Goal: Book appointment/travel/reservation

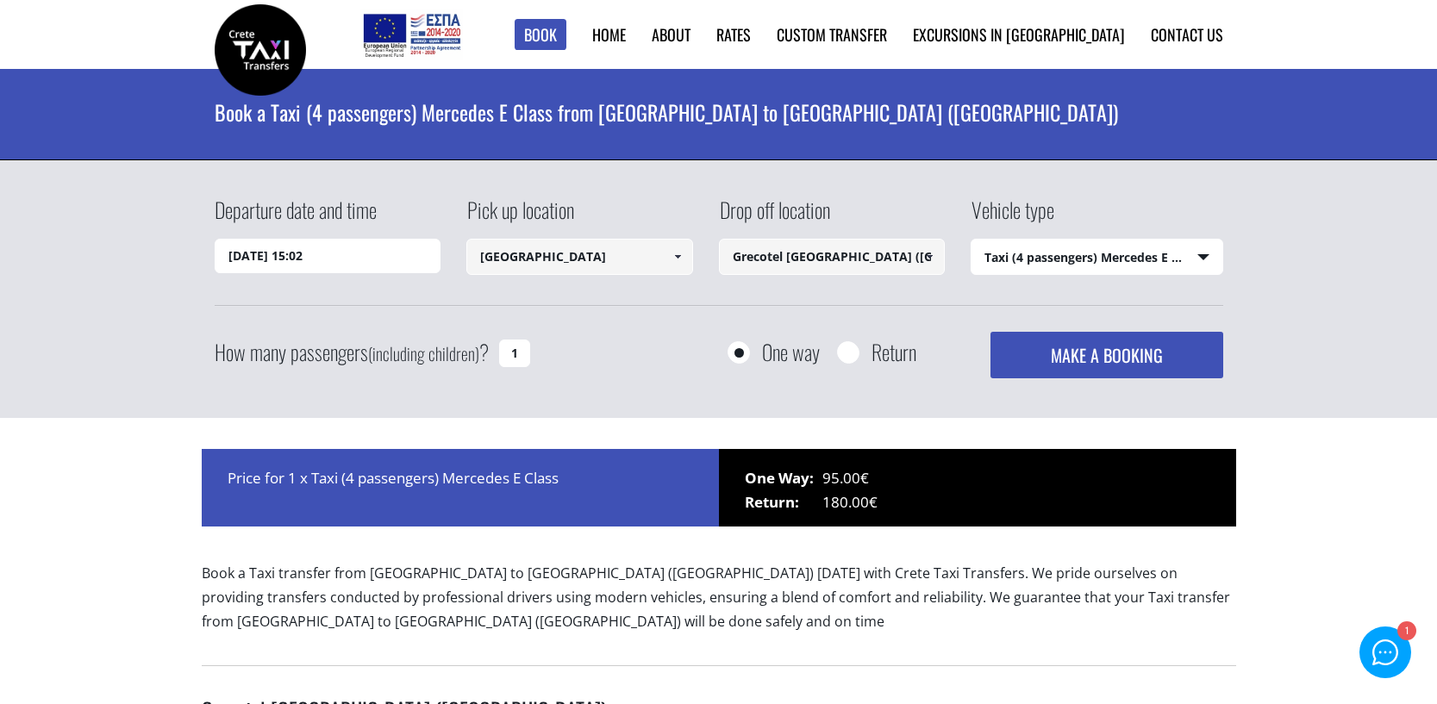
select select "540"
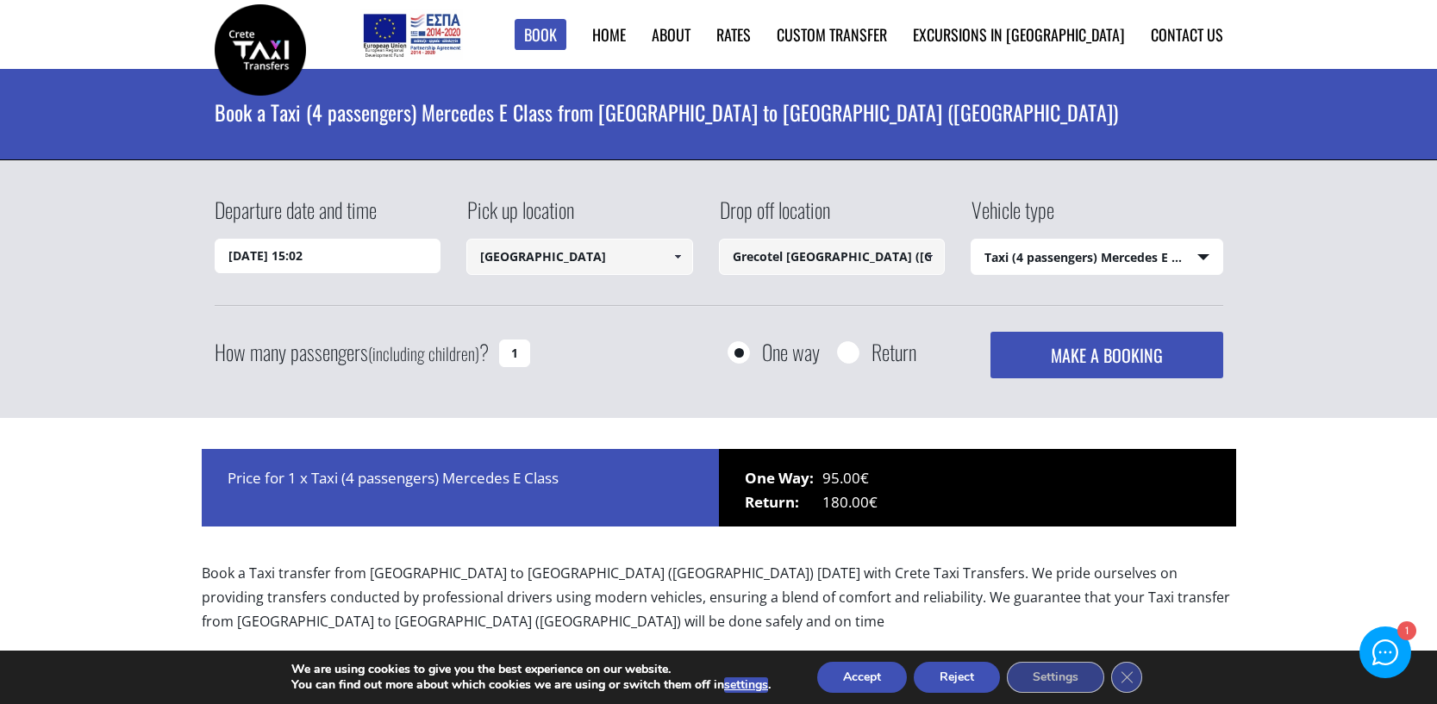
click at [870, 683] on button "Accept" at bounding box center [862, 677] width 90 height 31
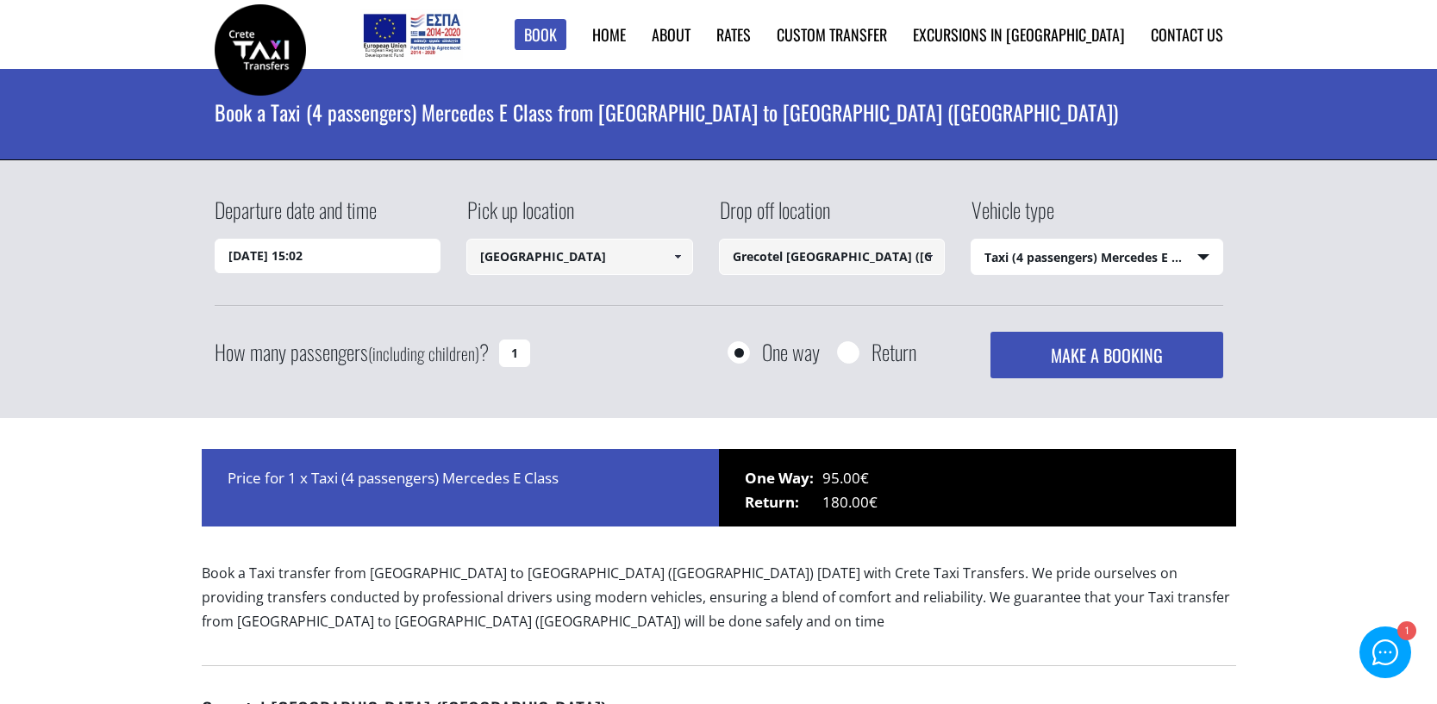
click at [400, 253] on input "[DATE] 15:02" at bounding box center [328, 256] width 227 height 34
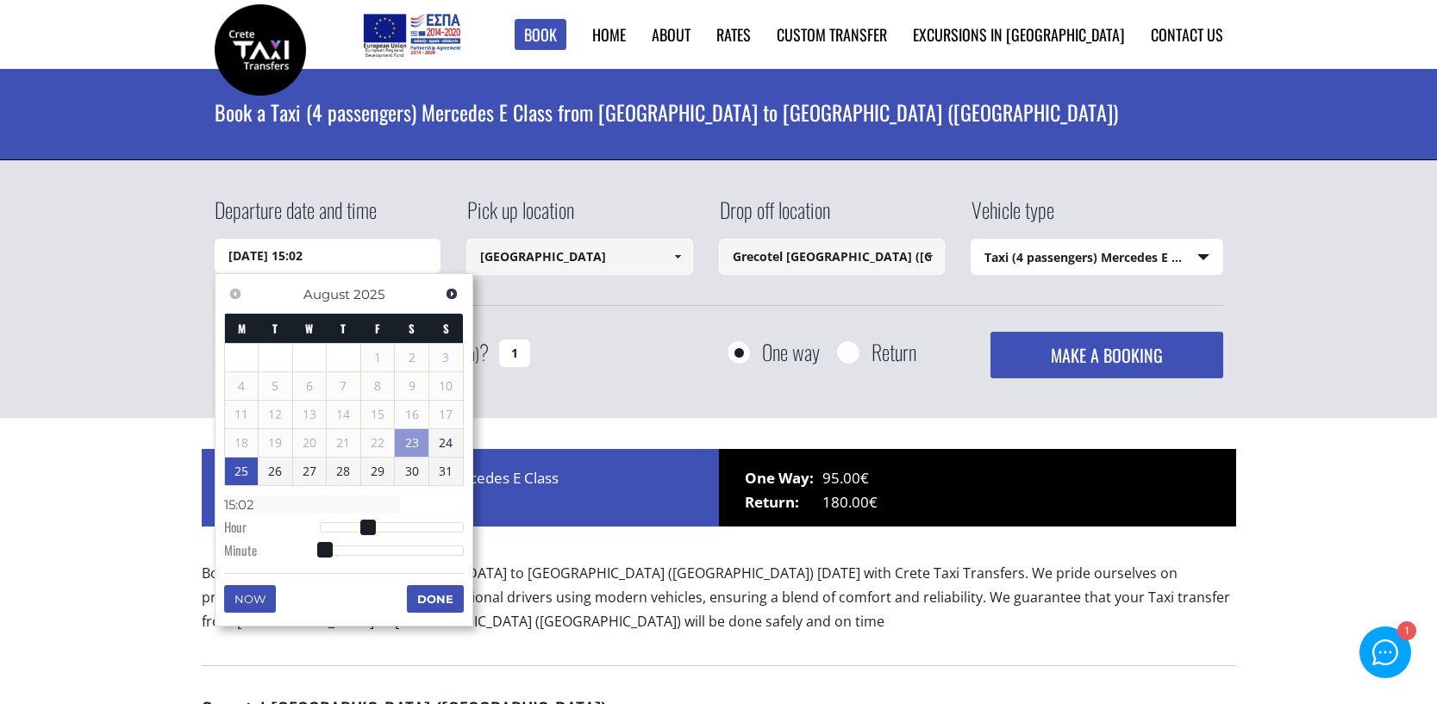
click at [238, 474] on link "25" at bounding box center [242, 472] width 34 height 28
type input "[DATE] 01:00"
type input "01:00"
type input "[DATE] 02:00"
type input "02:00"
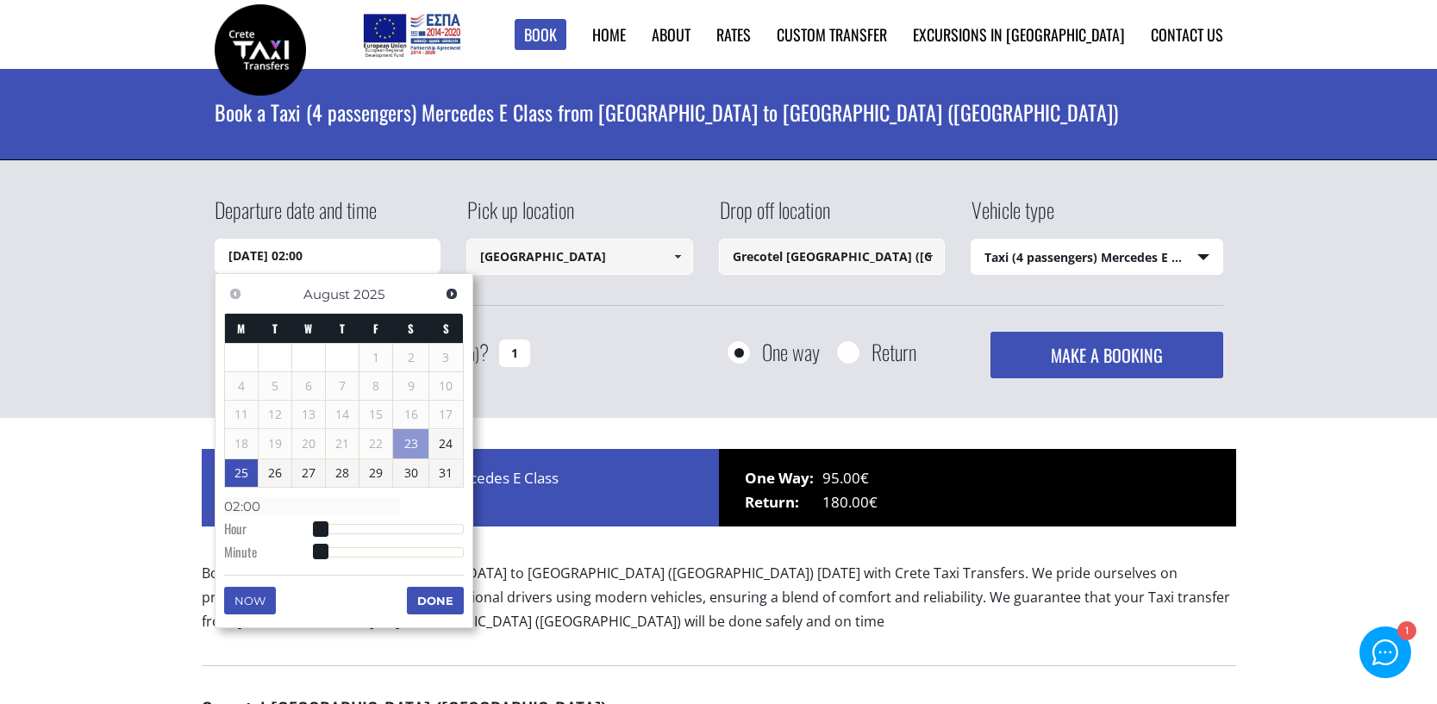
type input "[DATE] 03:00"
type input "03:00"
type input "[DATE] 04:00"
type input "04:00"
type input "[DATE] 05:00"
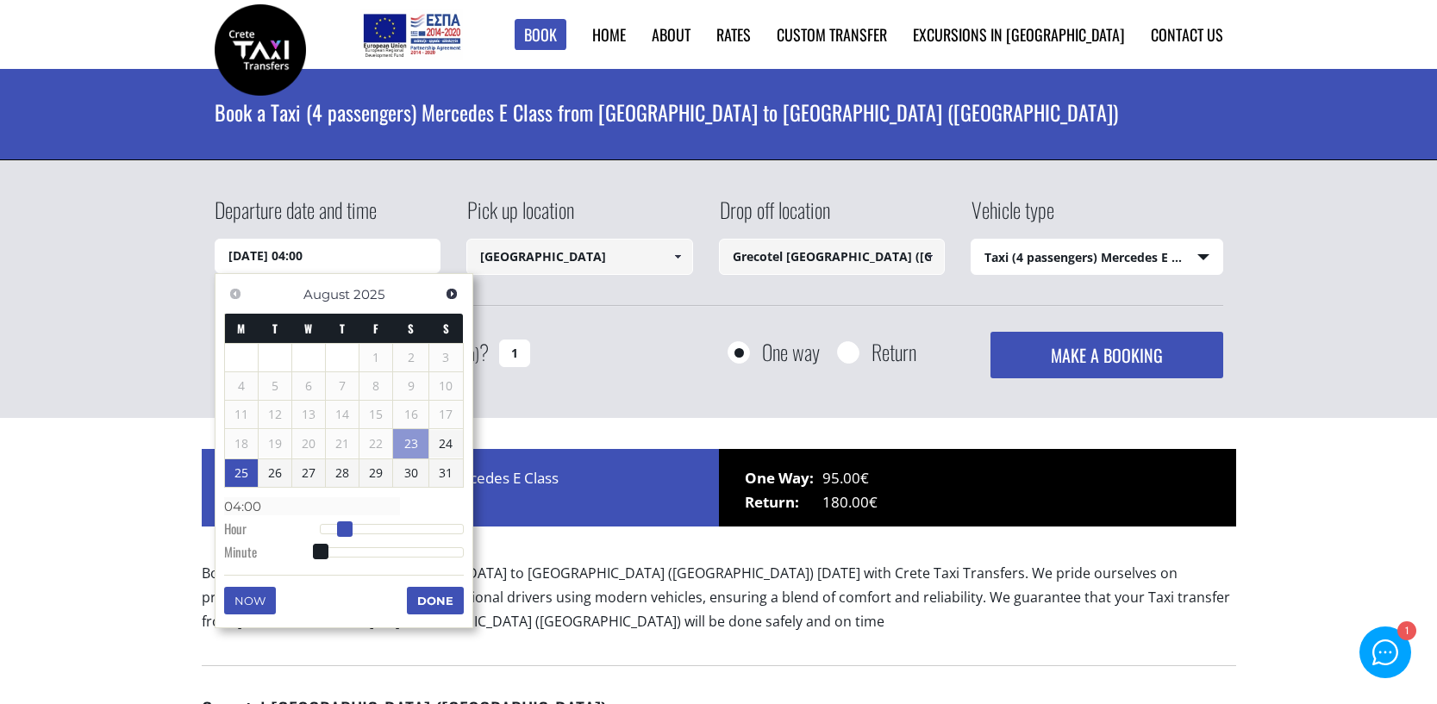
type input "05:00"
type input "[DATE] 06:00"
type input "06:00"
type input "[DATE] 07:00"
type input "07:00"
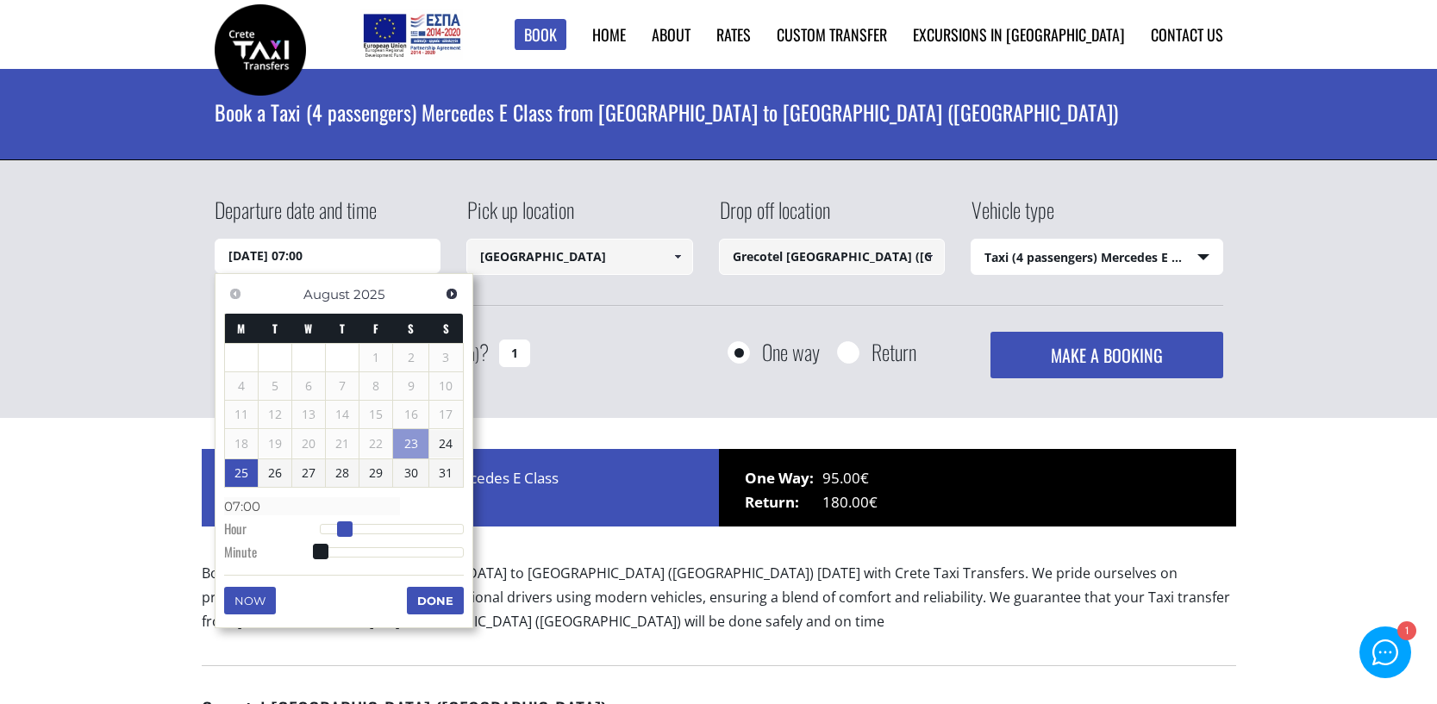
type input "[DATE] 09:00"
type input "09:00"
type input "[DATE] 10:00"
type input "10:00"
type input "[DATE] 11:00"
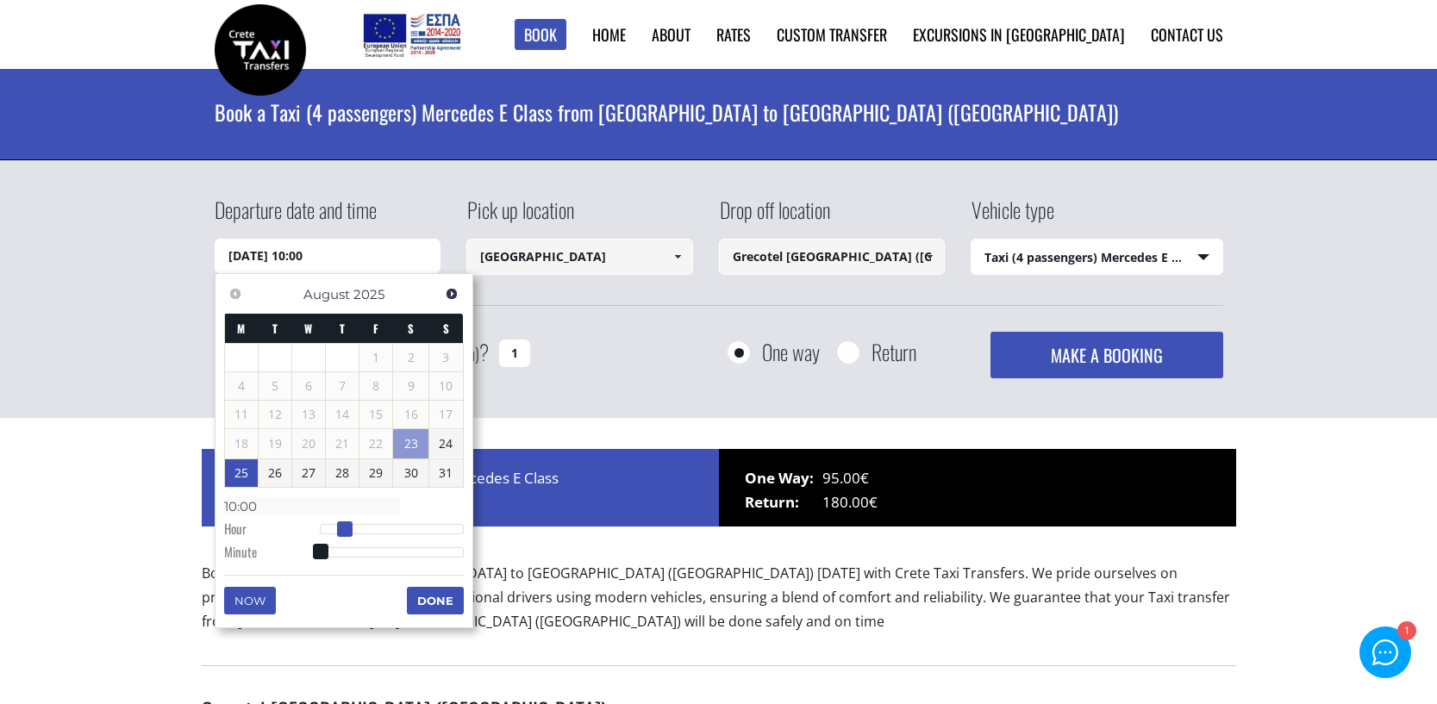
type input "11:00"
type input "[DATE] 12:00"
type input "12:00"
type input "[DATE] 13:00"
type input "13:00"
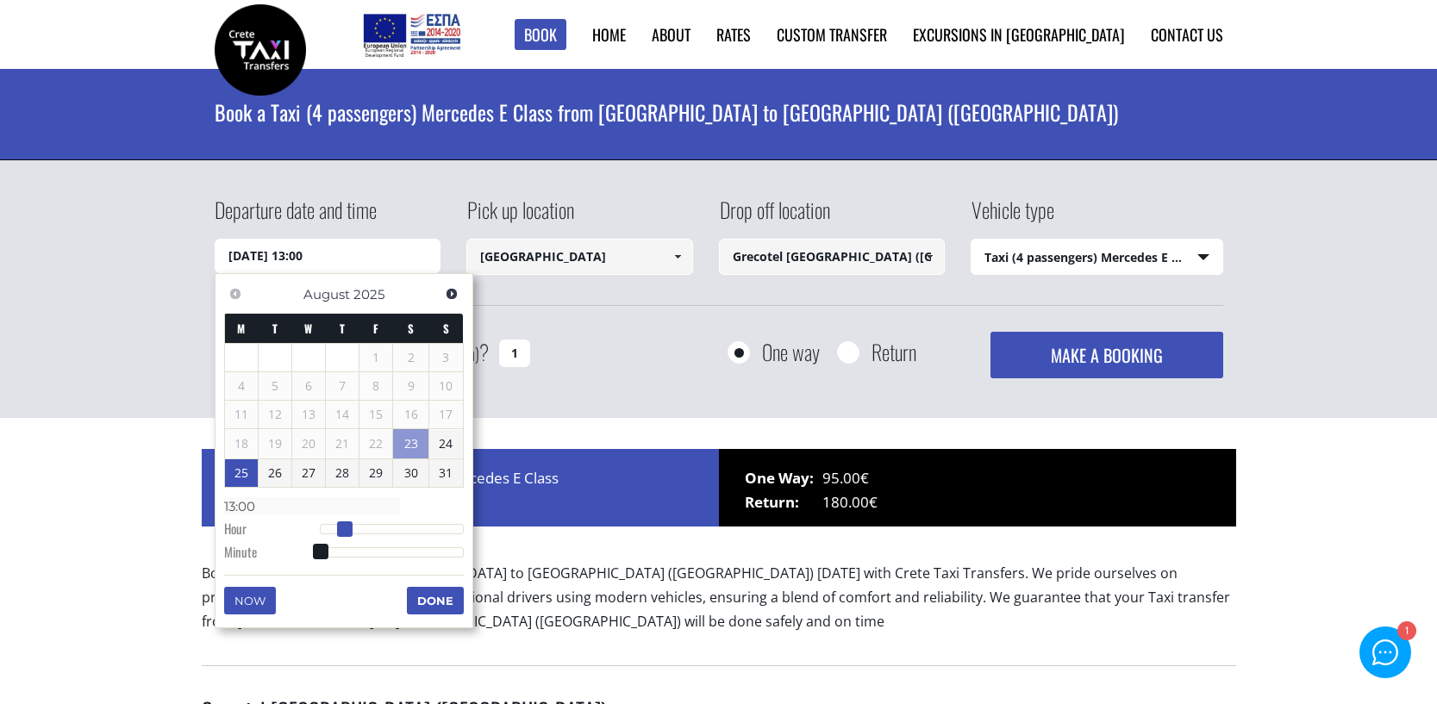
type input "[DATE] 14:00"
type input "14:00"
type input "[DATE] 15:00"
type input "15:00"
type input "[DATE] 16:00"
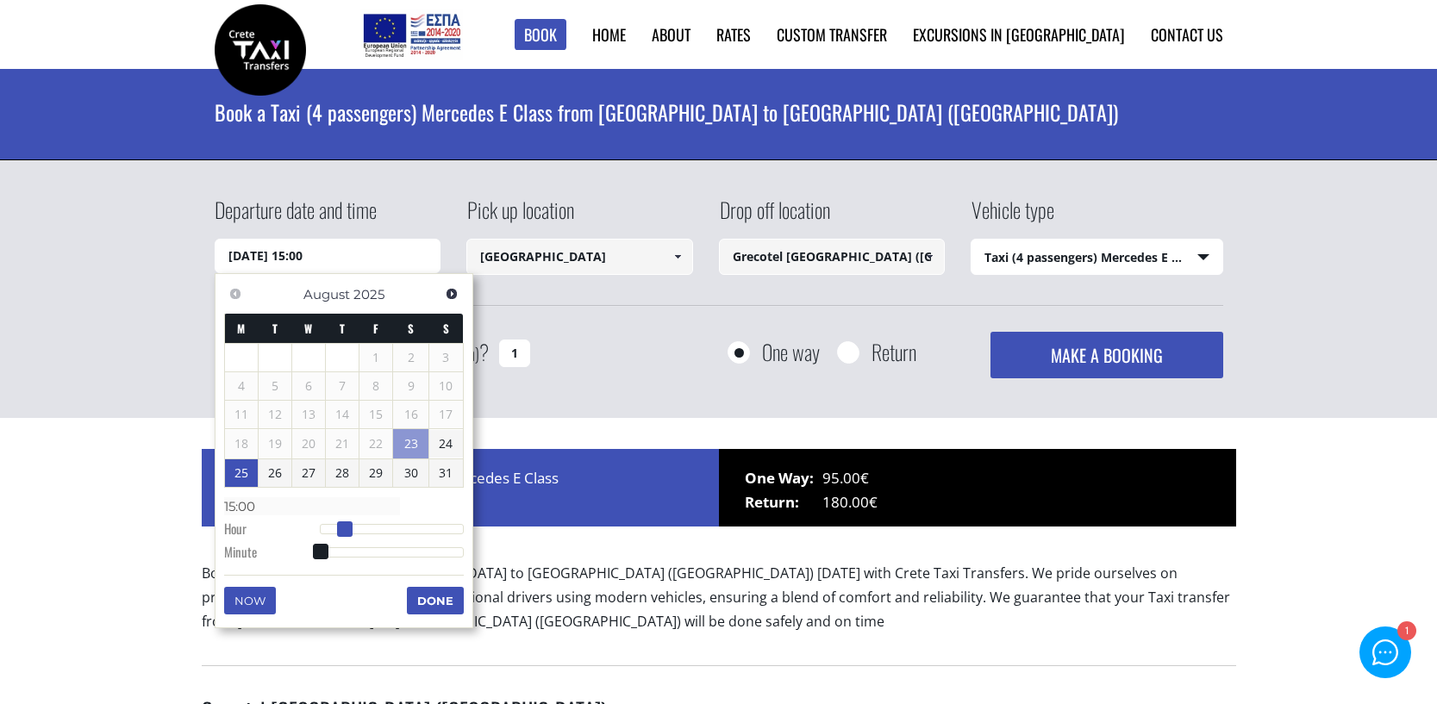
type input "16:00"
type input "[DATE] 17:00"
type input "17:00"
type input "[DATE] 18:00"
type input "18:00"
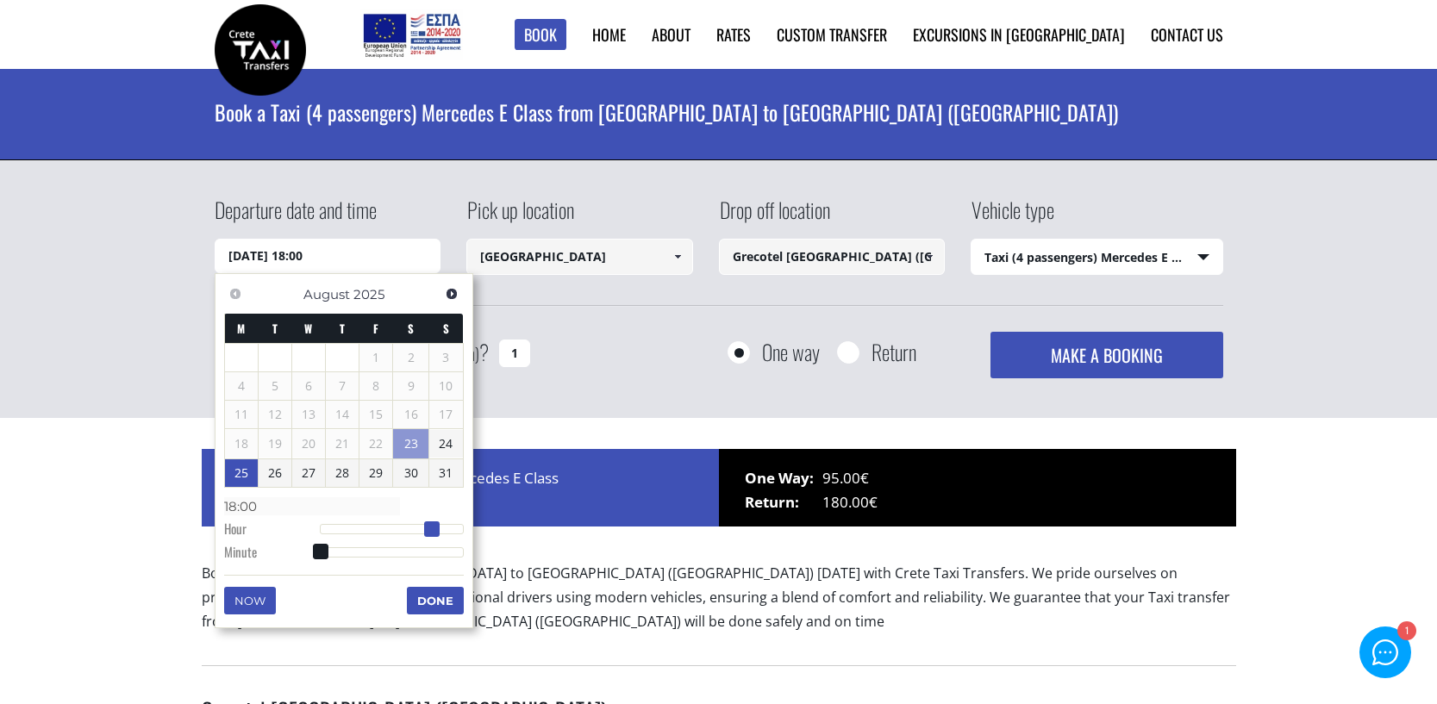
type input "[DATE] 19:00"
type input "19:00"
type input "[DATE] 20:00"
type input "20:00"
type input "[DATE] 21:00"
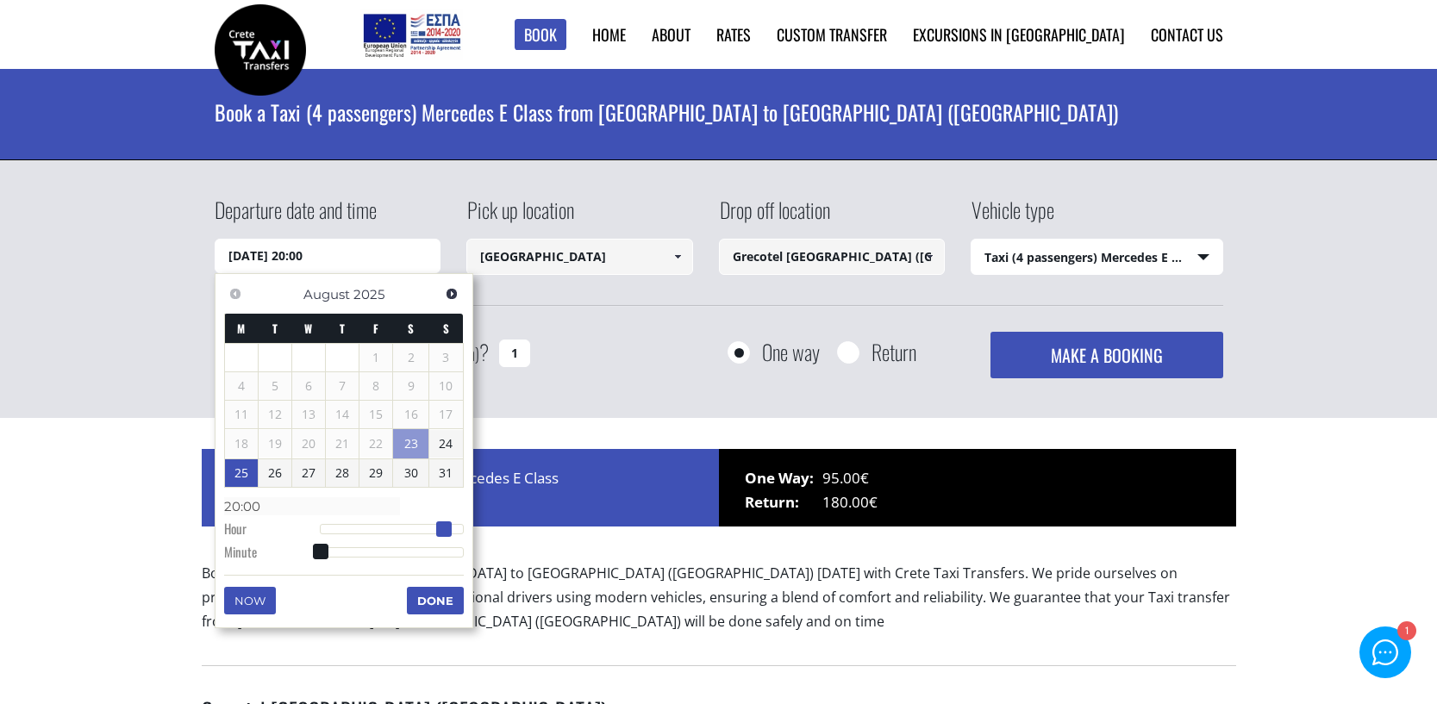
type input "21:00"
drag, startPoint x: 316, startPoint y: 527, endPoint x: 447, endPoint y: 527, distance: 131.0
click at [447, 527] on span at bounding box center [450, 529] width 16 height 16
type input "[DATE] 21:01"
type input "21:01"
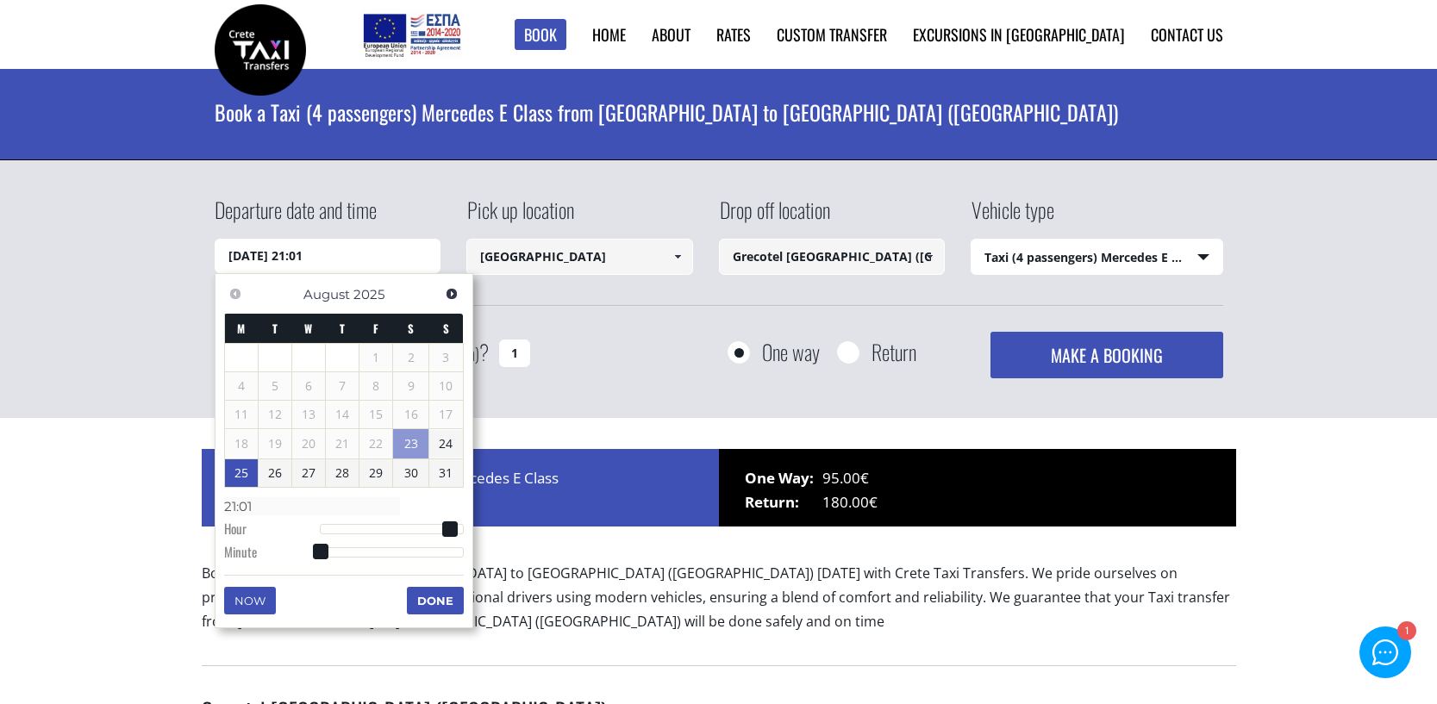
type input "[DATE] 21:02"
type input "21:02"
type input "[DATE] 21:03"
type input "21:03"
type input "[DATE] 21:04"
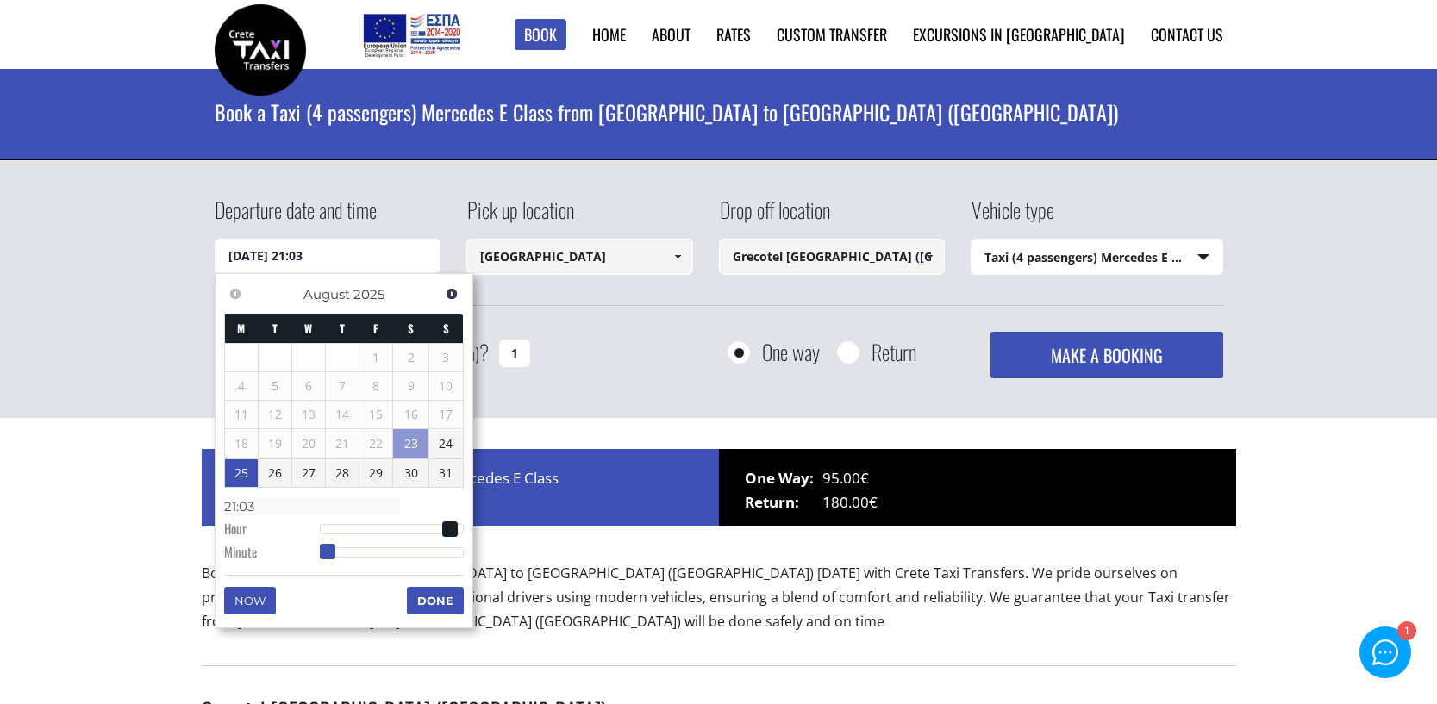
type input "21:04"
type input "[DATE] 21:05"
type input "21:05"
type input "[DATE] 21:06"
type input "21:06"
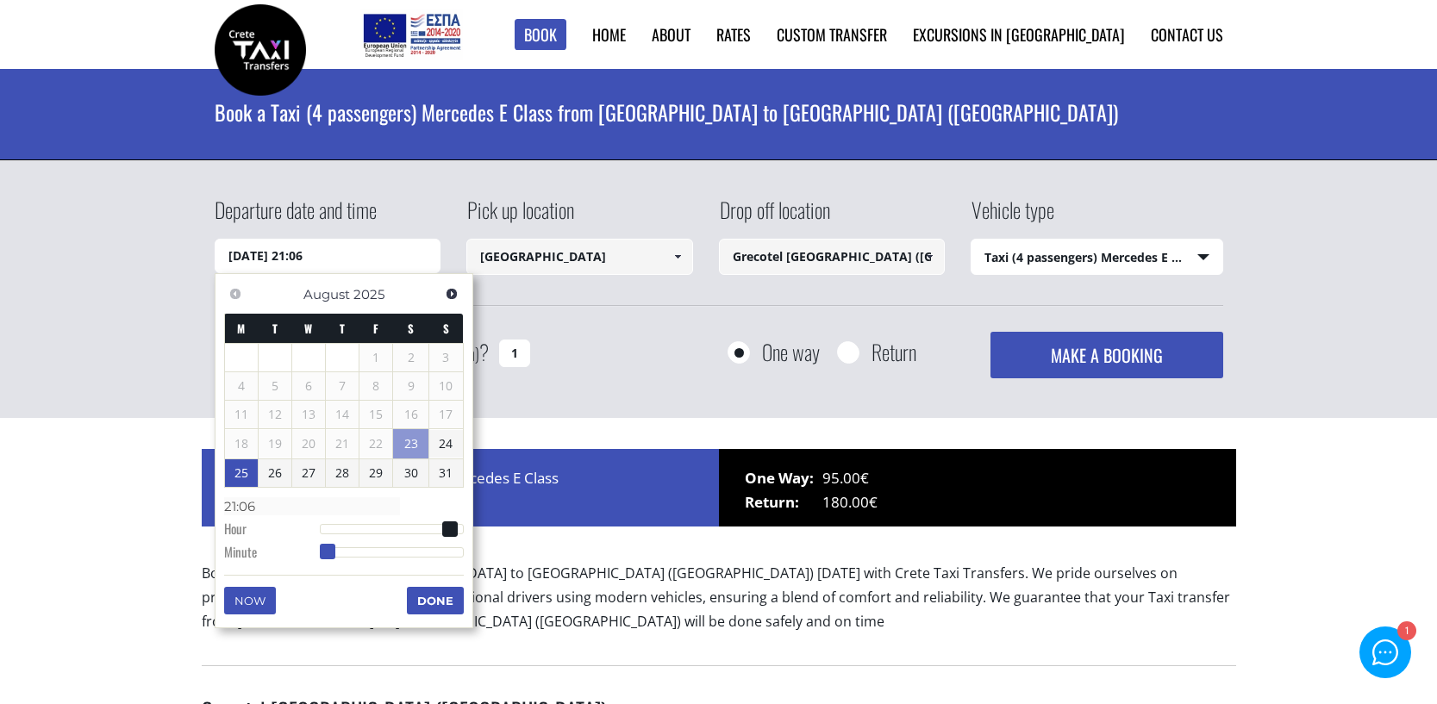
type input "[DATE] 21:08"
type input "21:08"
type input "[DATE] 21:09"
type input "21:09"
type input "[DATE] 21:10"
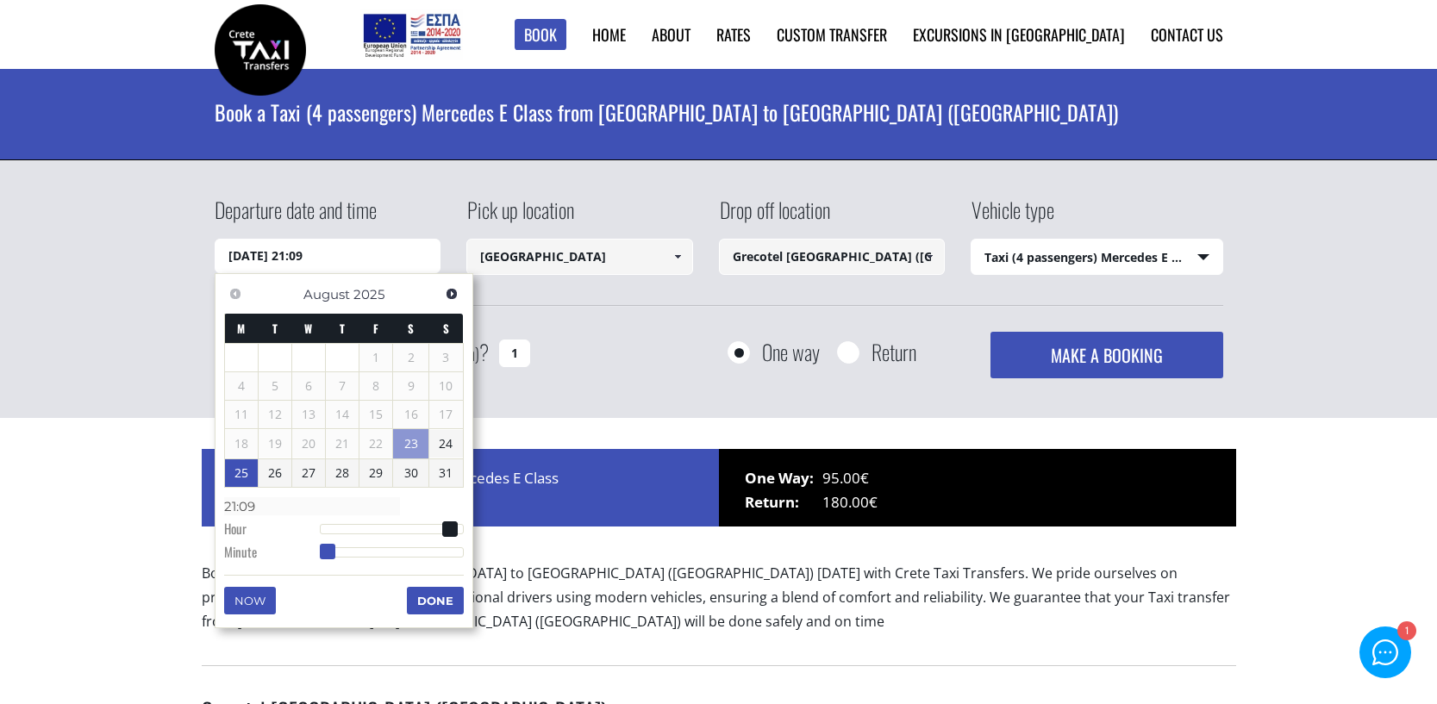
type input "21:10"
type input "[DATE] 21:11"
type input "21:11"
type input "[DATE] 21:12"
type input "21:12"
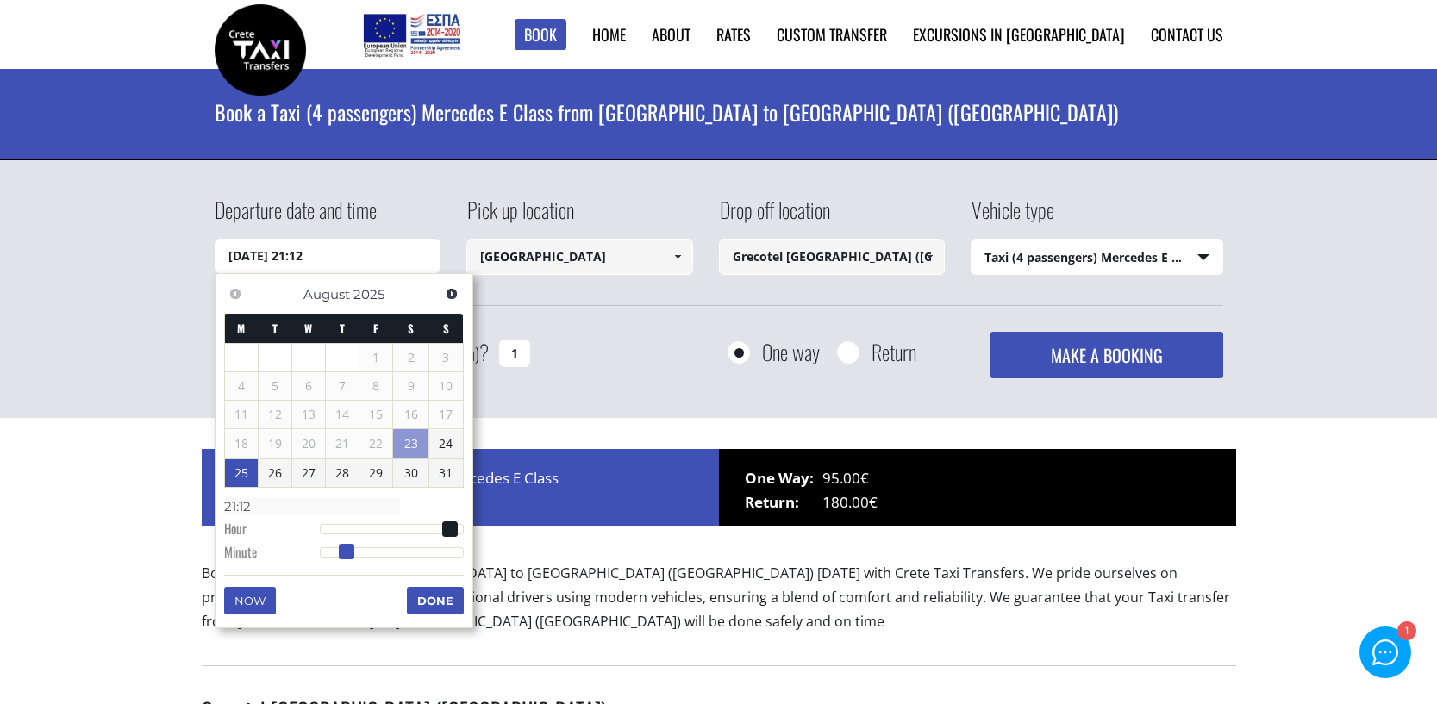
type input "[DATE] 21:13"
type input "21:13"
type input "[DATE] 21:14"
type input "21:14"
type input "[DATE] 21:15"
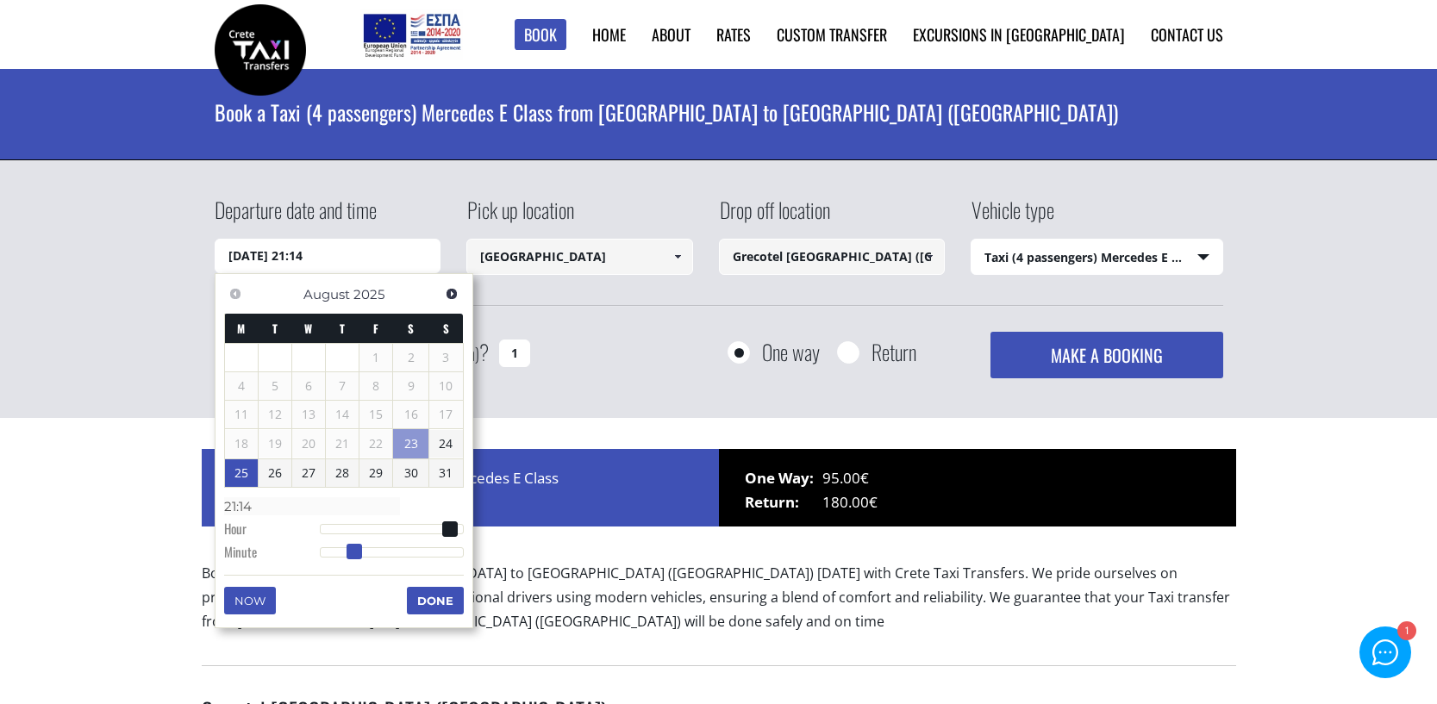
type input "21:15"
type input "[DATE] 21:16"
type input "21:16"
type input "[DATE] 21:17"
type input "21:17"
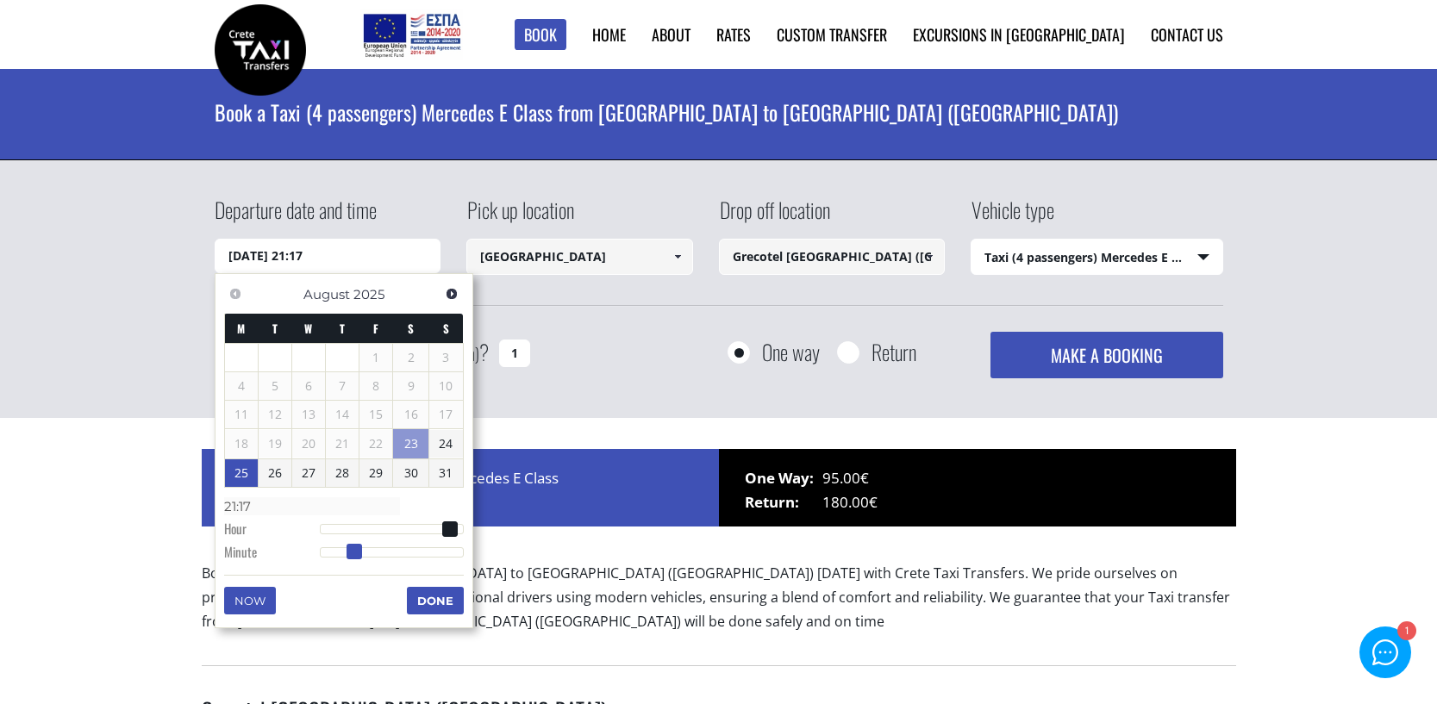
type input "[DATE] 21:18"
type input "21:18"
type input "[DATE] 21:19"
type input "21:19"
type input "[DATE] 21:20"
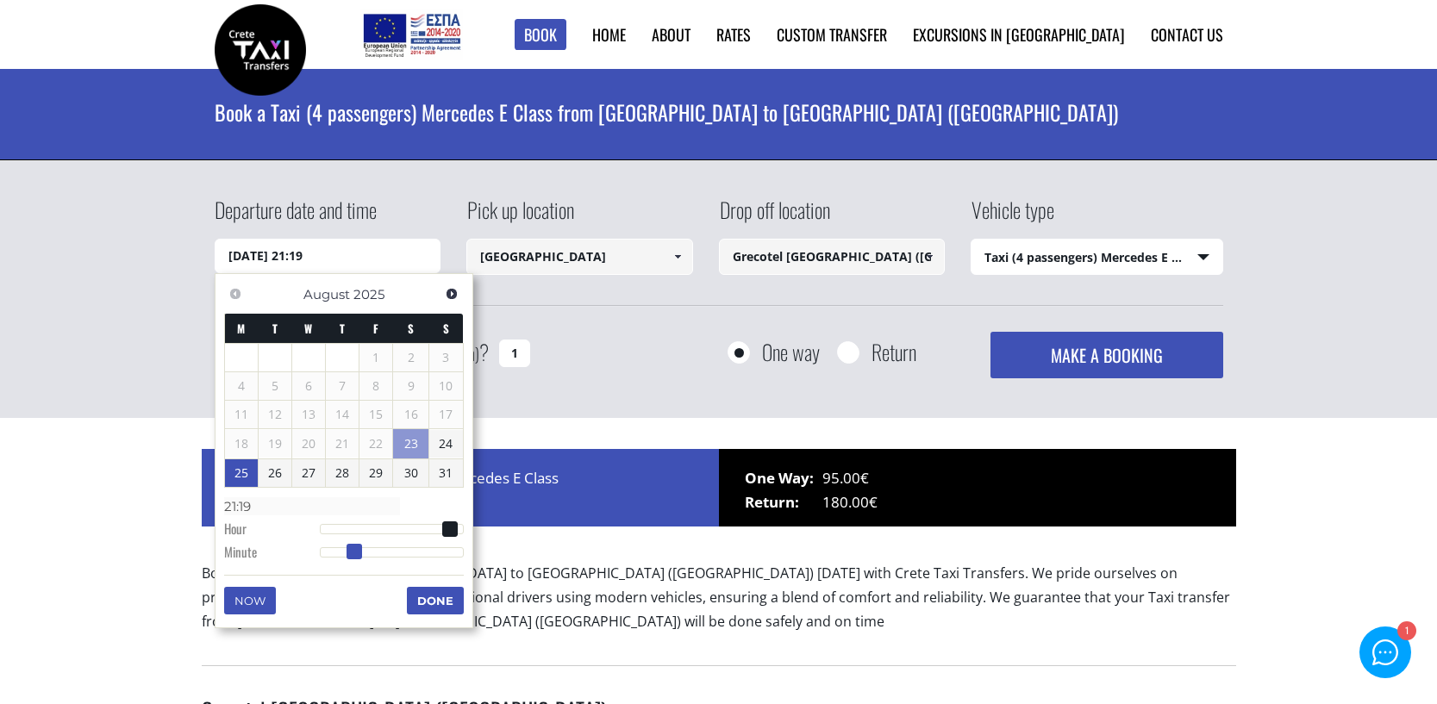
type input "21:20"
type input "[DATE] 21:21"
type input "21:21"
type input "[DATE] 21:22"
type input "21:22"
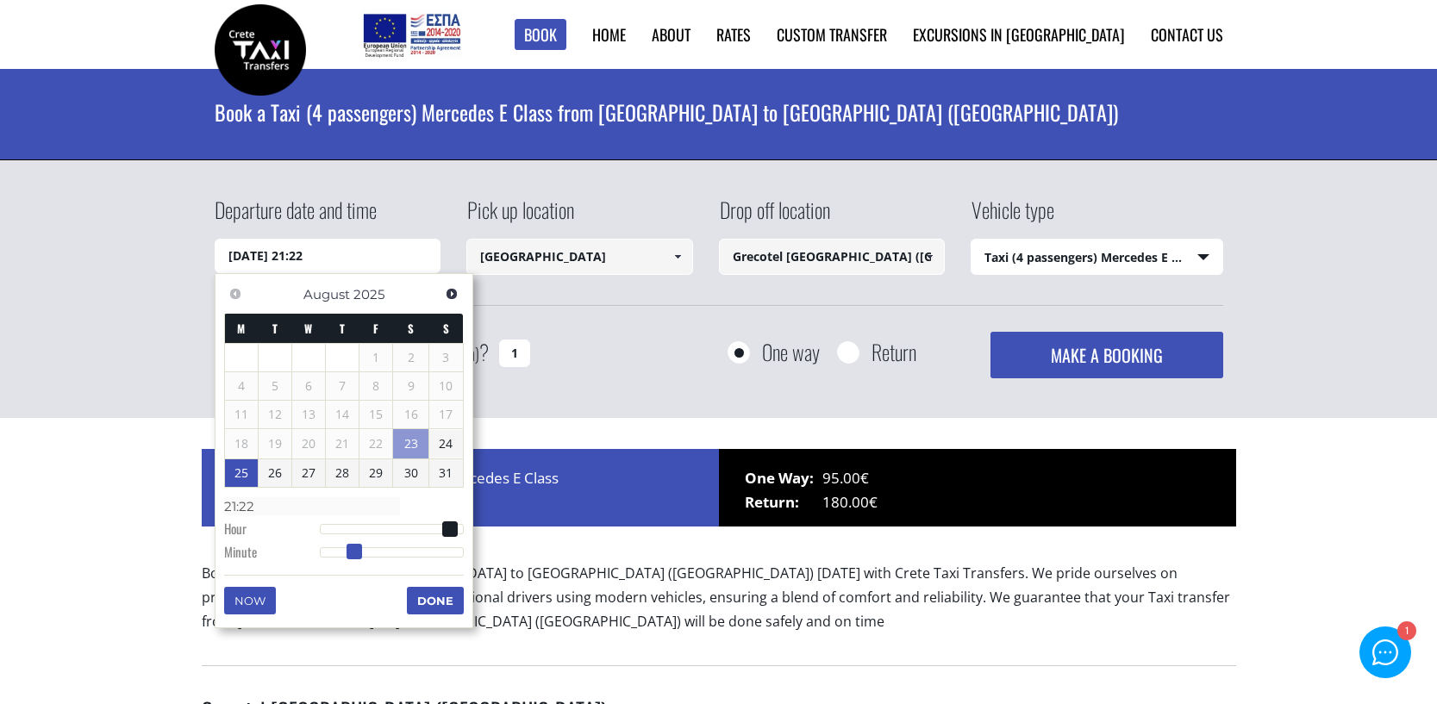
type input "[DATE] 21:23"
type input "21:23"
type input "[DATE] 21:24"
type input "21:24"
type input "[DATE] 21:25"
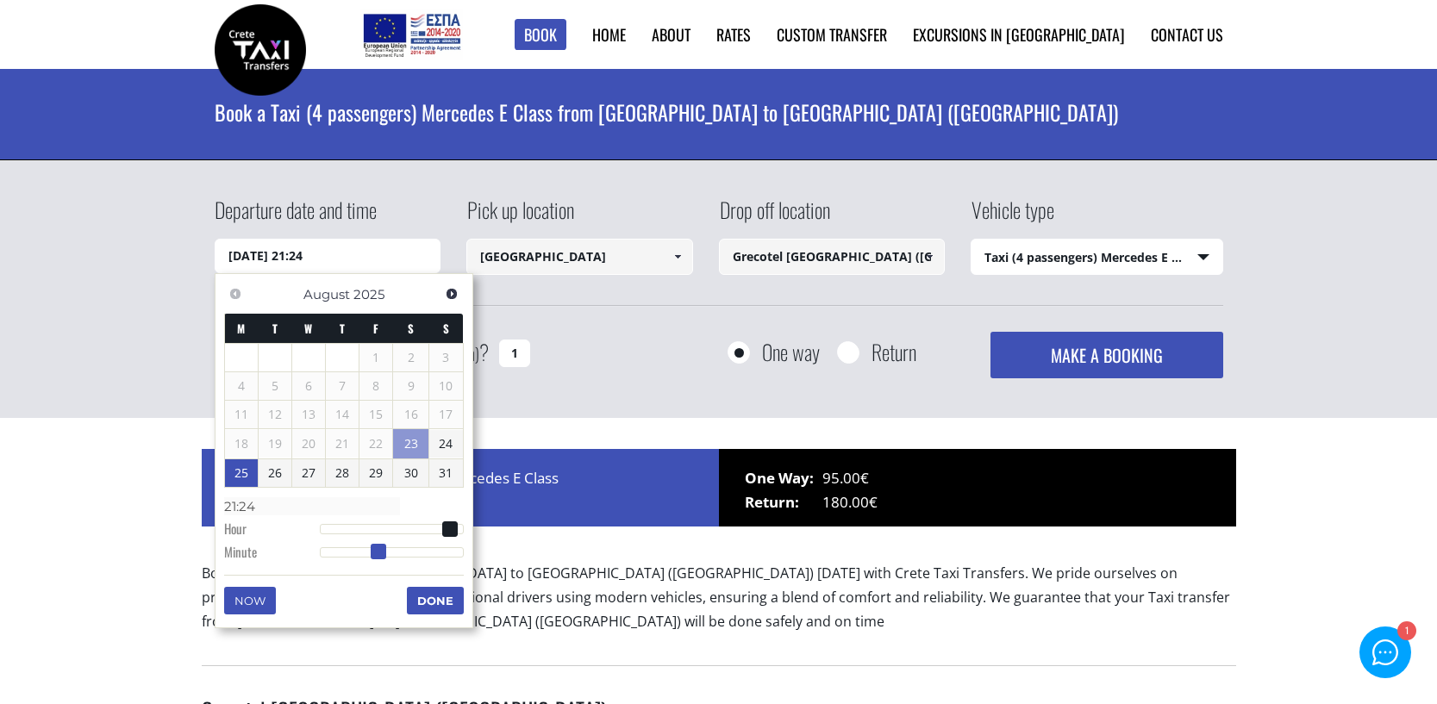
type input "21:25"
type input "[DATE] 21:26"
type input "21:26"
type input "[DATE] 21:27"
type input "21:27"
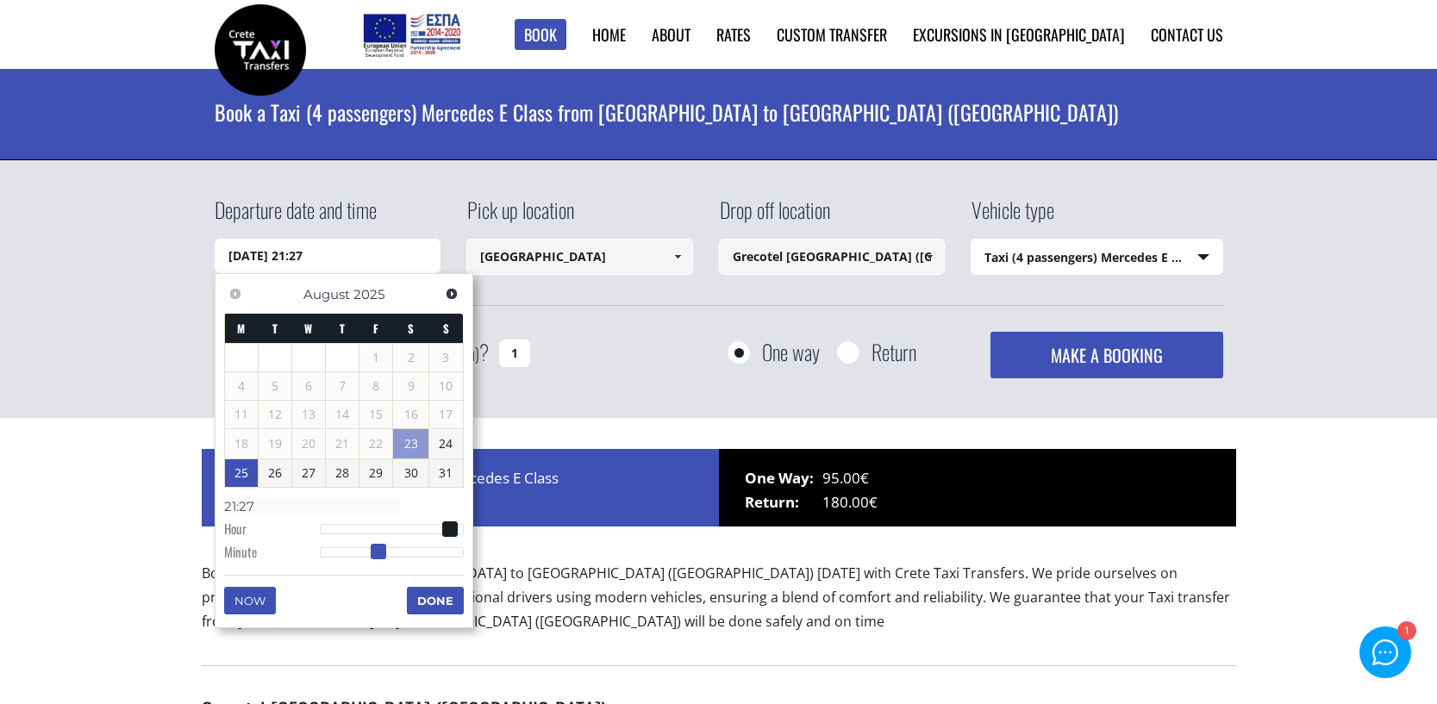
type input "[DATE] 21:28"
type input "21:28"
type input "[DATE] 21:29"
type input "21:29"
type input "[DATE] 21:30"
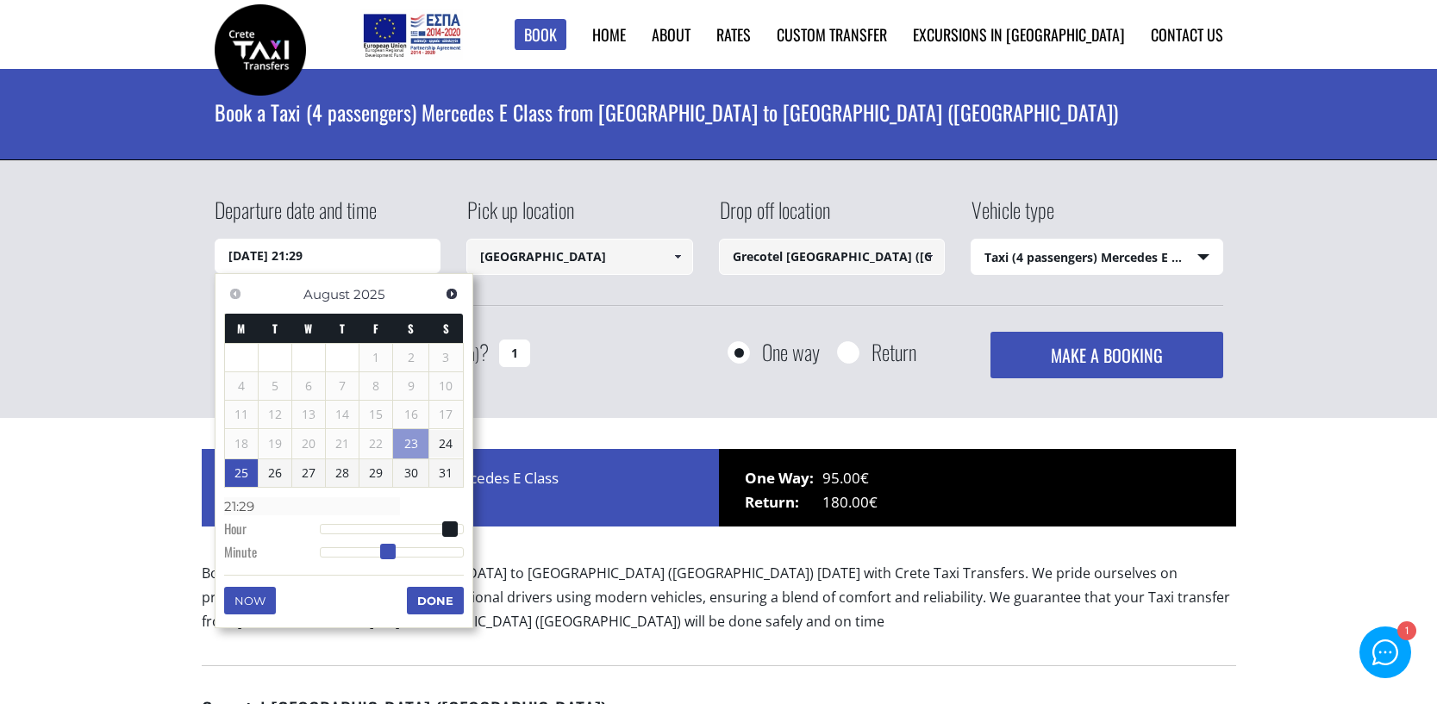
type input "21:30"
type input "[DATE] 21:31"
type input "21:31"
type input "[DATE] 21:32"
type input "21:32"
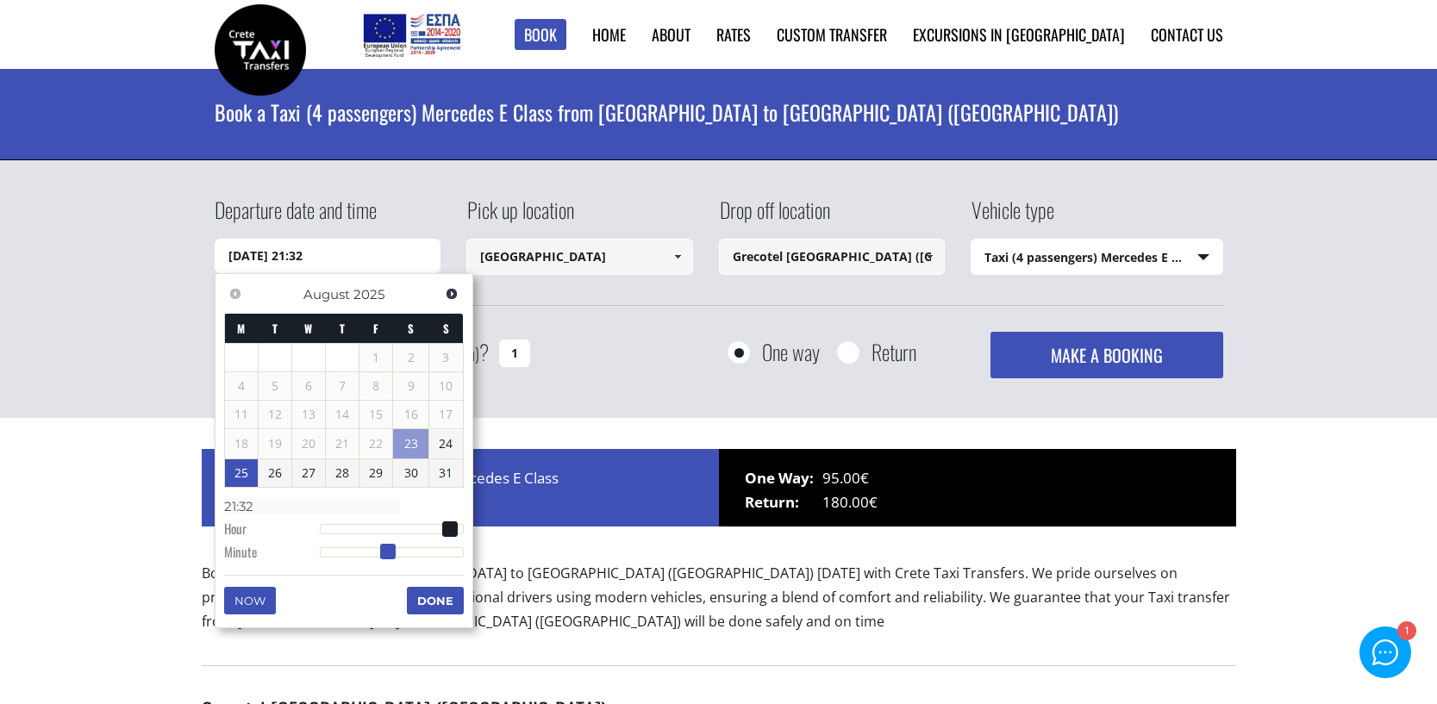
type input "[DATE] 21:33"
type input "21:33"
type input "[DATE] 21:34"
type input "21:34"
type input "[DATE] 21:35"
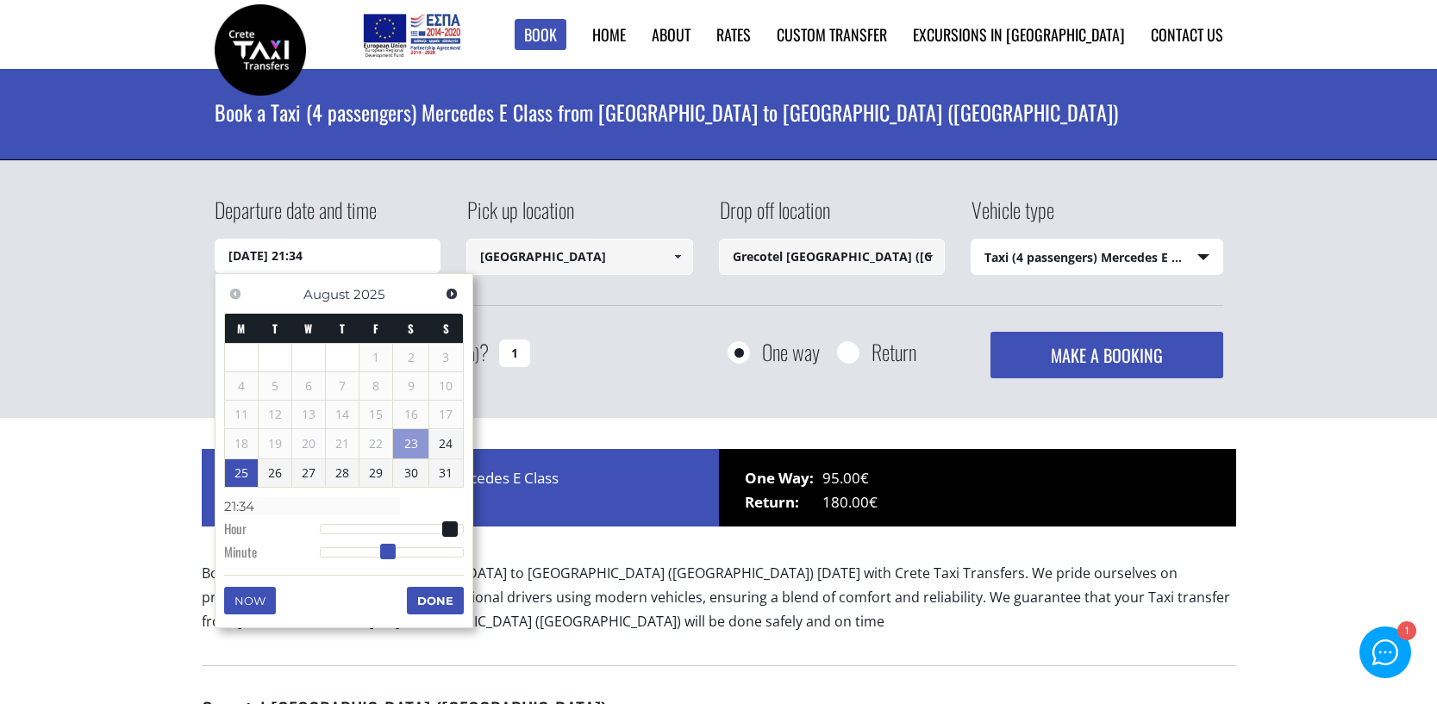
type input "21:35"
type input "[DATE] 21:34"
type input "21:34"
type input "[DATE] 21:33"
type input "21:33"
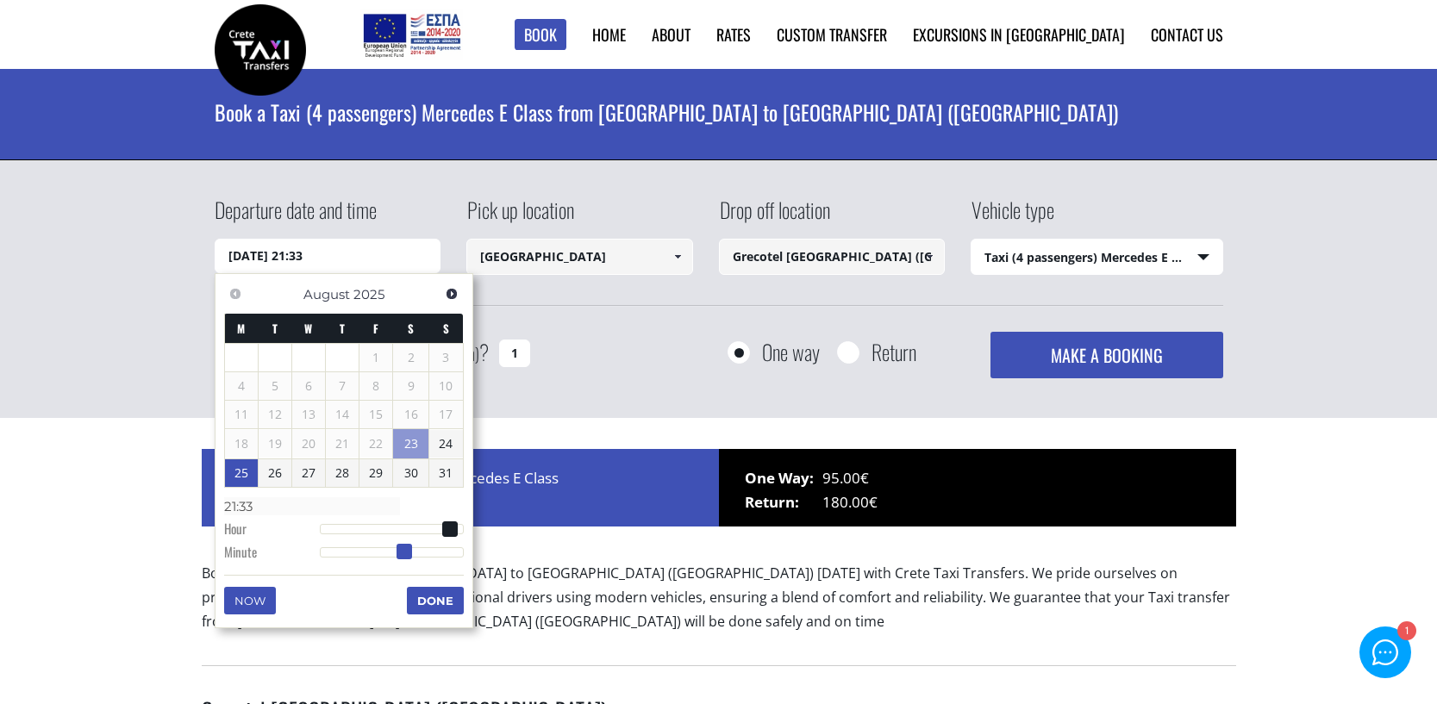
type input "[DATE] 21:32"
type input "21:32"
type input "[DATE] 21:31"
type input "21:31"
type input "[DATE] 21:30"
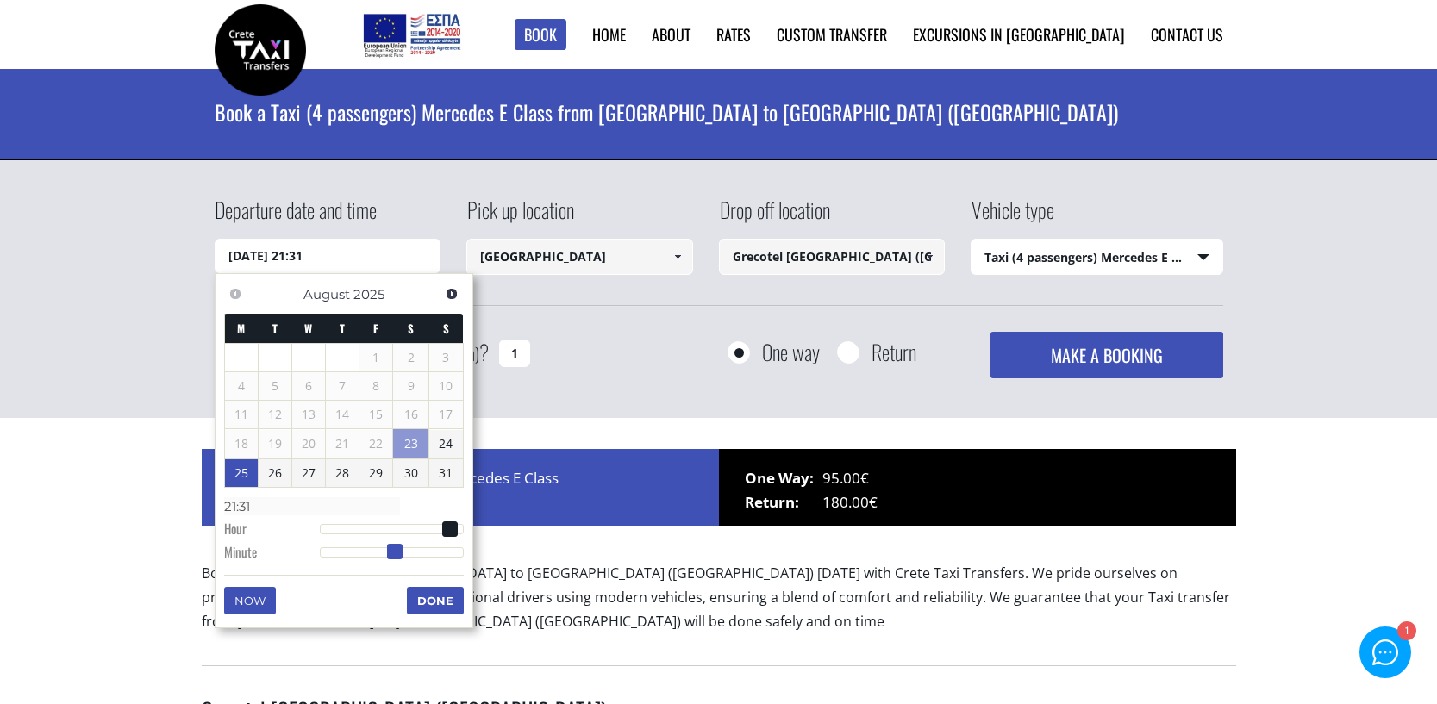
type input "21:30"
drag, startPoint x: 325, startPoint y: 549, endPoint x: 398, endPoint y: 552, distance: 73.3
click at [398, 552] on span at bounding box center [392, 552] width 16 height 16
click at [451, 606] on button "Done" at bounding box center [435, 601] width 57 height 28
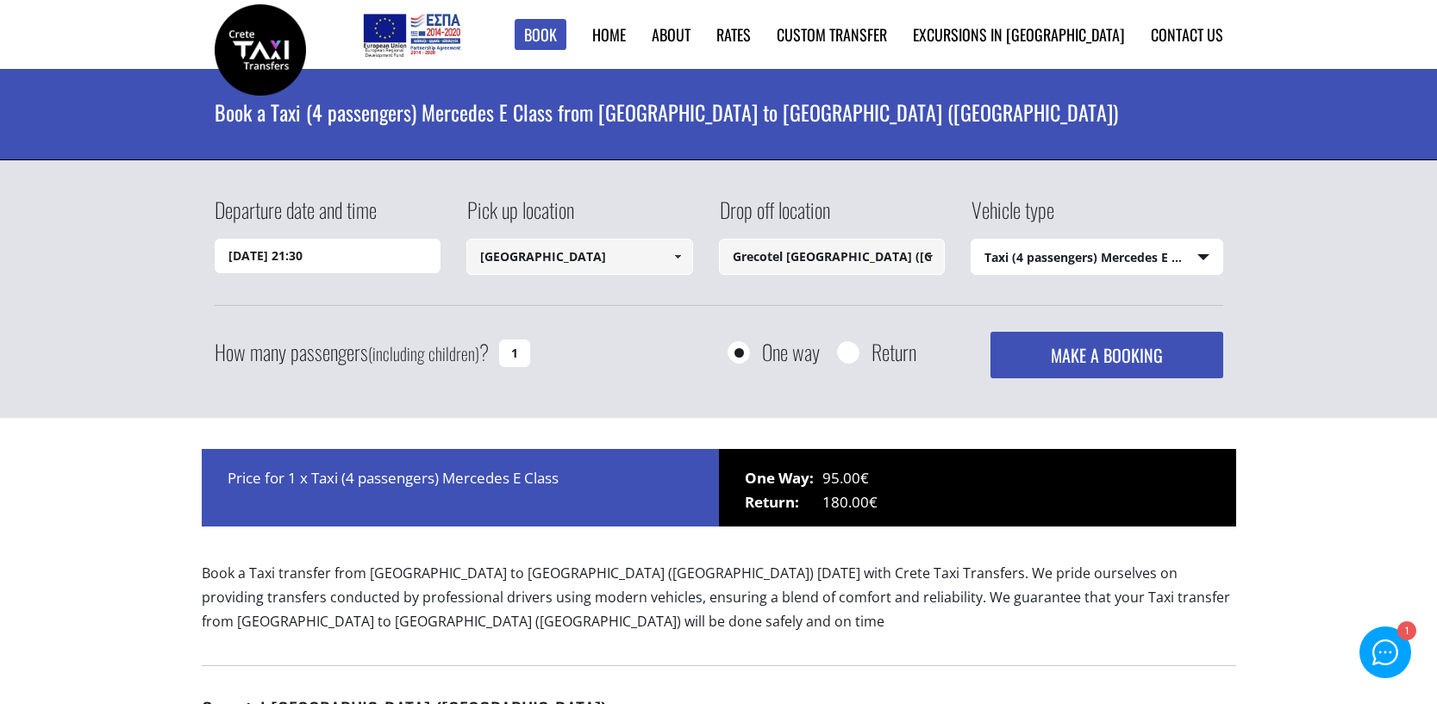
click at [860, 257] on input "Grecotel [GEOGRAPHIC_DATA] ([GEOGRAPHIC_DATA])" at bounding box center [832, 257] width 227 height 36
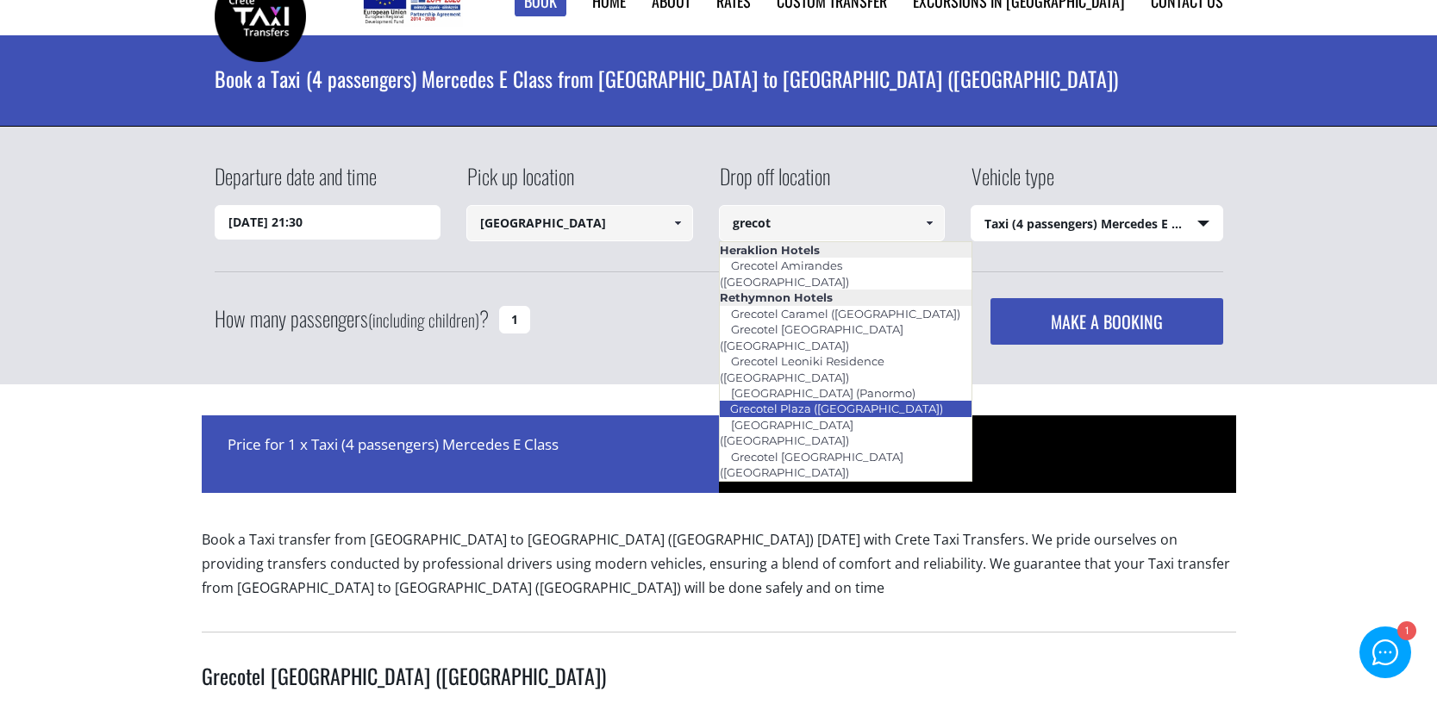
scroll to position [40, 0]
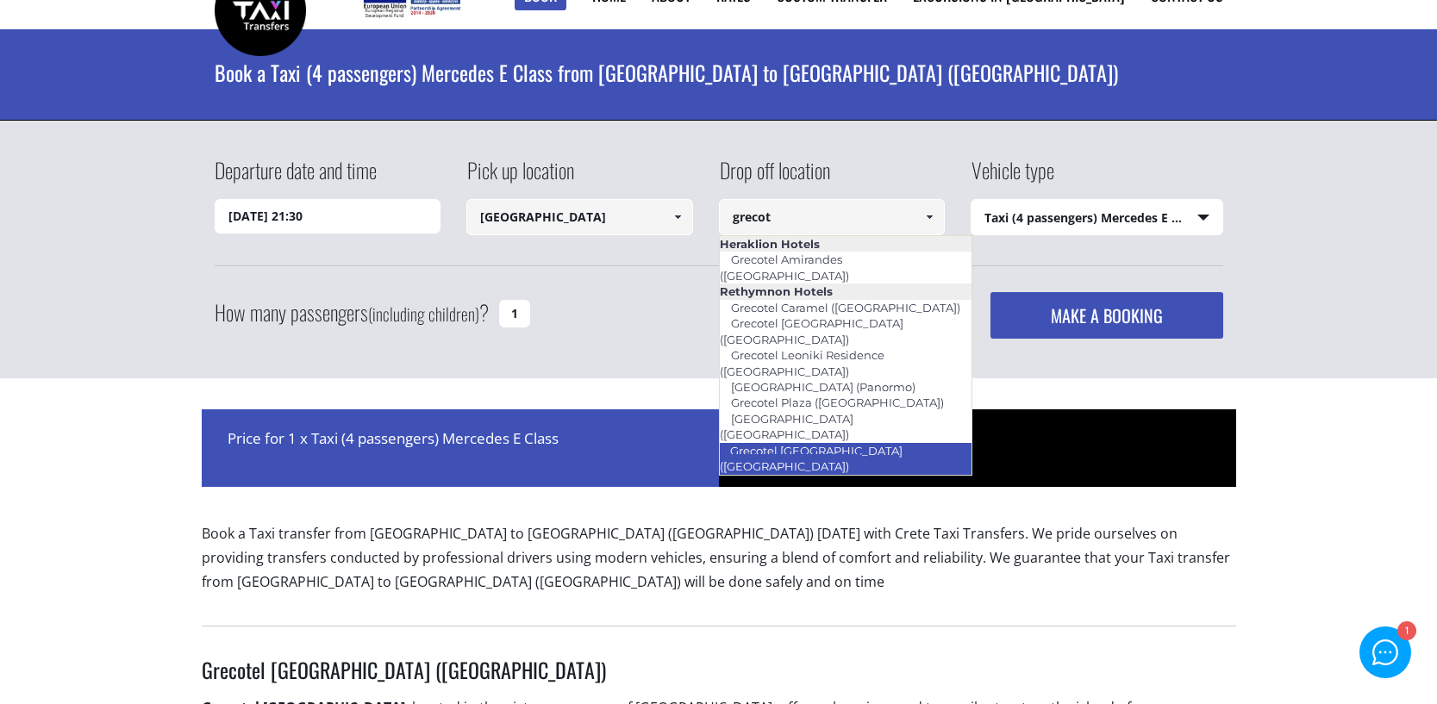
click at [863, 439] on link "Grecotel [GEOGRAPHIC_DATA] ([GEOGRAPHIC_DATA])" at bounding box center [811, 459] width 184 height 40
type input "Grecotel [GEOGRAPHIC_DATA] ([GEOGRAPHIC_DATA])"
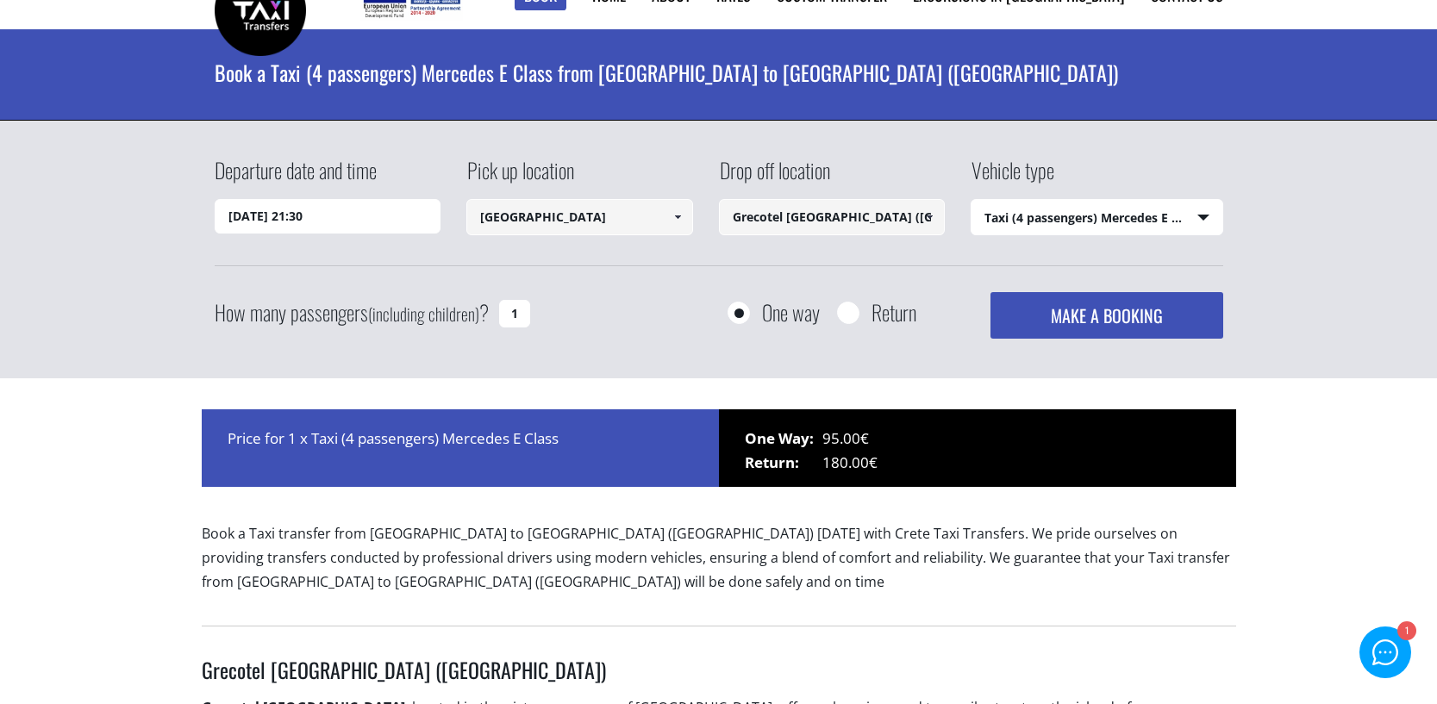
click at [1092, 215] on select "Select vehicle type Taxi (4 passengers) Mercedes E Class Mini Van (7 passengers…" at bounding box center [1096, 218] width 251 height 36
click at [971, 200] on select "Select vehicle type Taxi (4 passengers) Mercedes E Class Mini Van (7 passengers…" at bounding box center [1096, 218] width 251 height 36
click at [852, 319] on input "Return" at bounding box center [848, 314] width 22 height 22
radio input "true"
type input "Grecotel [GEOGRAPHIC_DATA] ([GEOGRAPHIC_DATA])"
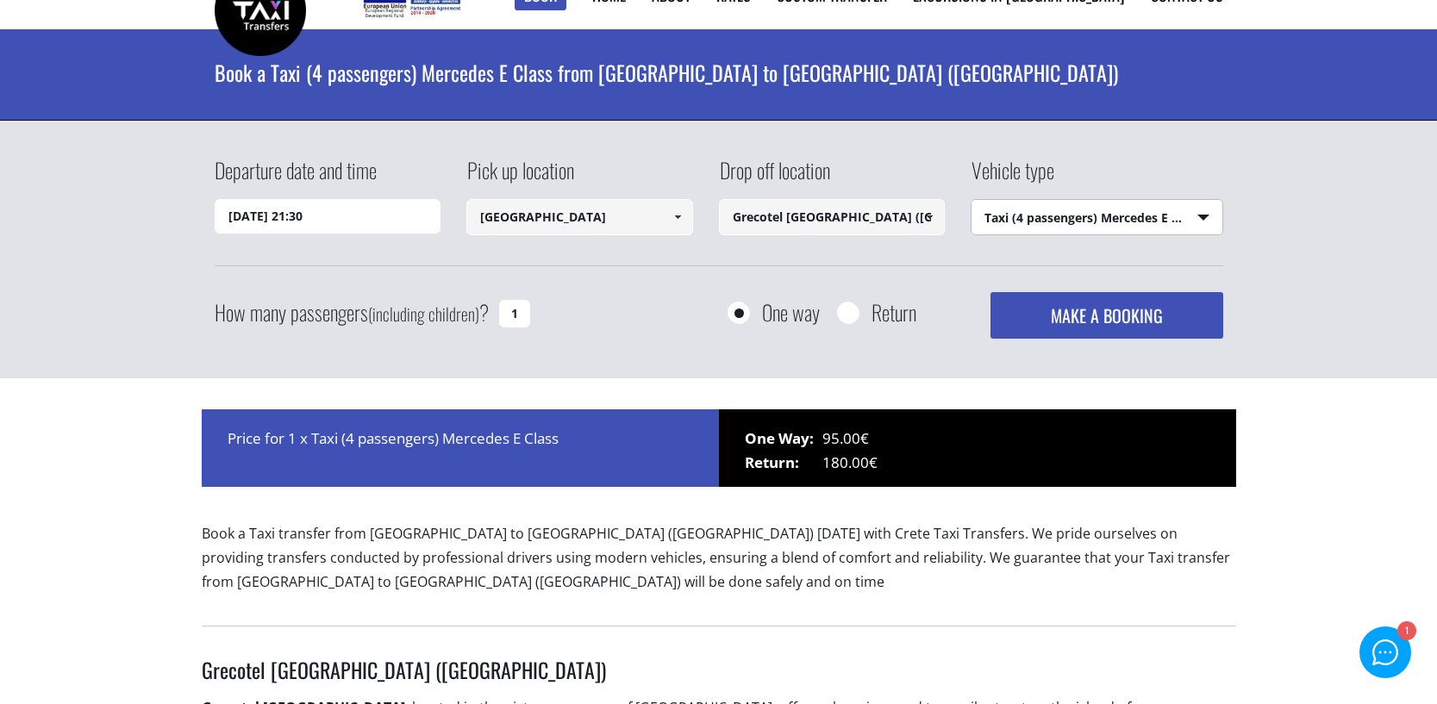
type input "[GEOGRAPHIC_DATA]"
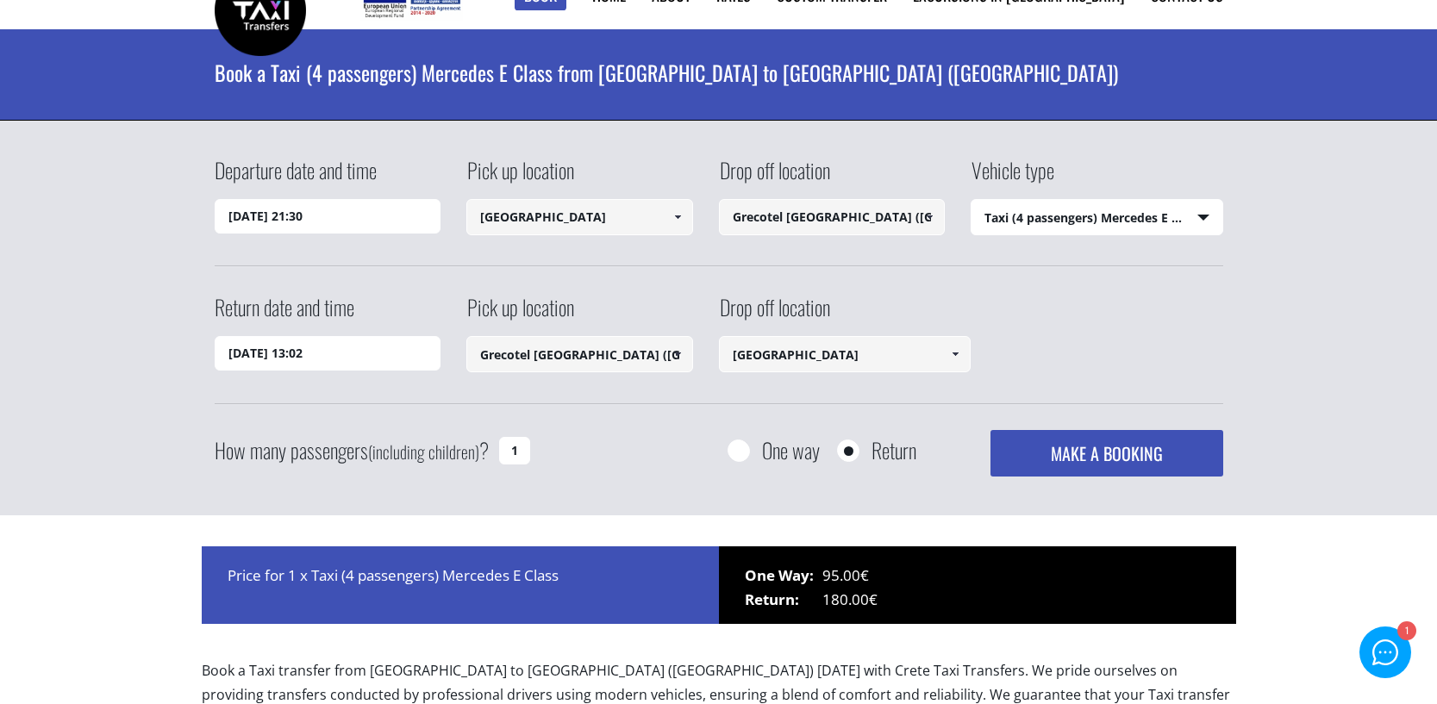
click at [385, 359] on input "[DATE] 13:02" at bounding box center [328, 353] width 227 height 34
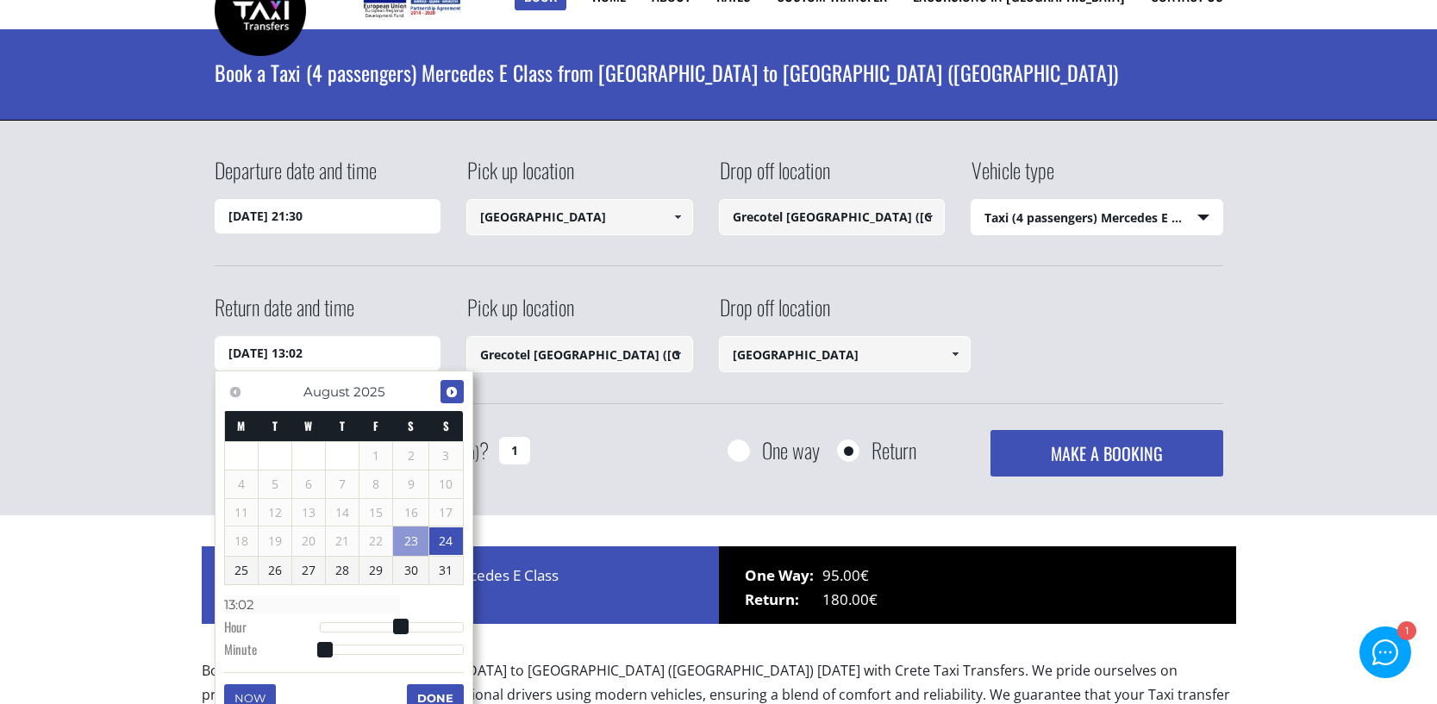
click at [452, 391] on span "Next" at bounding box center [452, 392] width 14 height 14
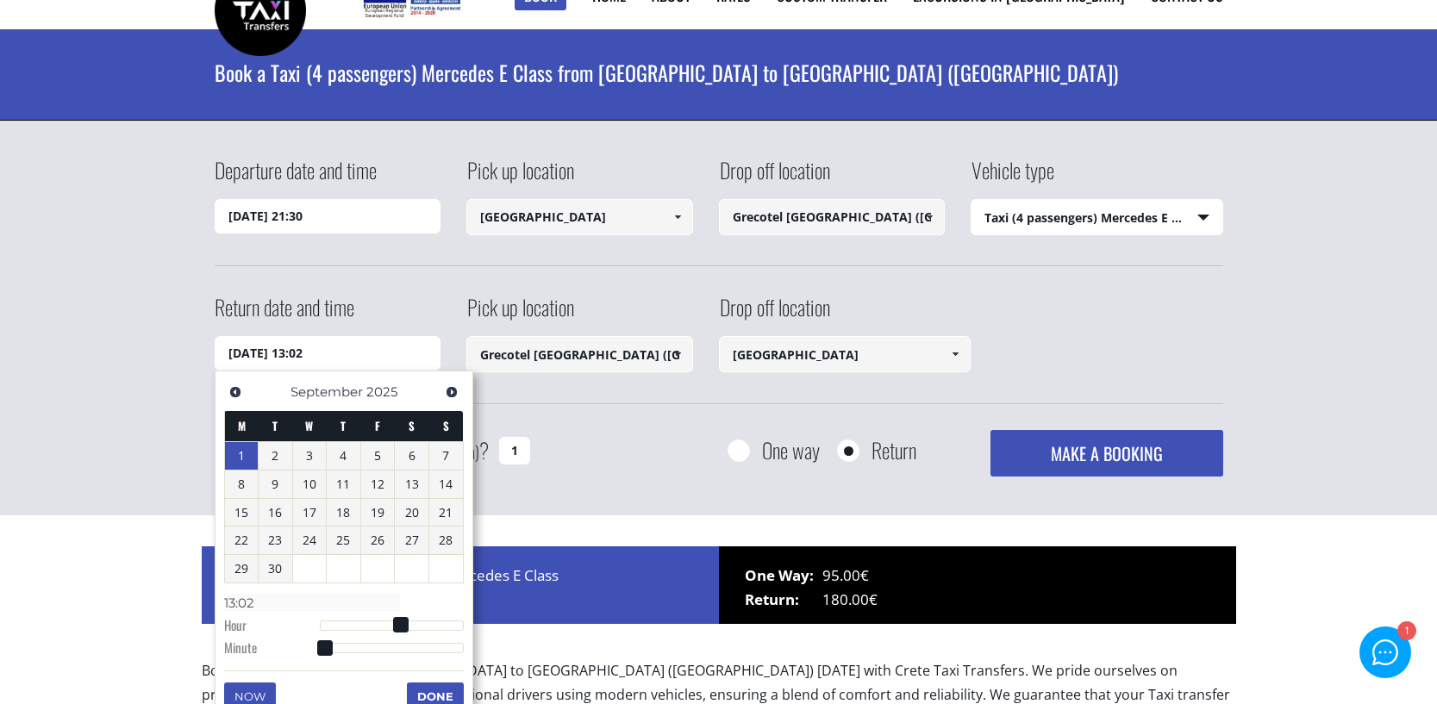
click at [238, 455] on link "1" at bounding box center [242, 456] width 34 height 28
type input "[DATE] 14:02"
type input "14:02"
type input "[DATE] 15:02"
type input "15:02"
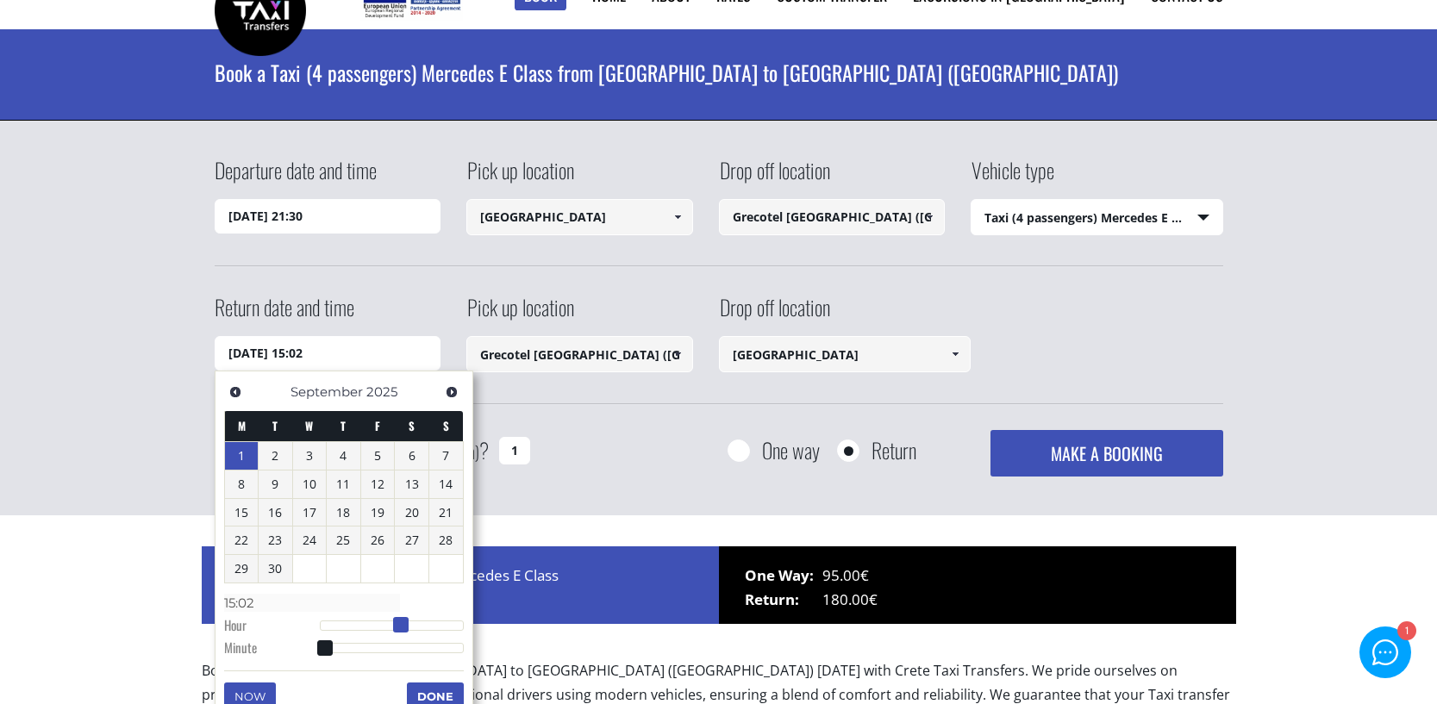
type input "[DATE] 16:02"
type input "16:02"
type input "[DATE] 17:02"
type input "17:02"
type input "[DATE] 18:02"
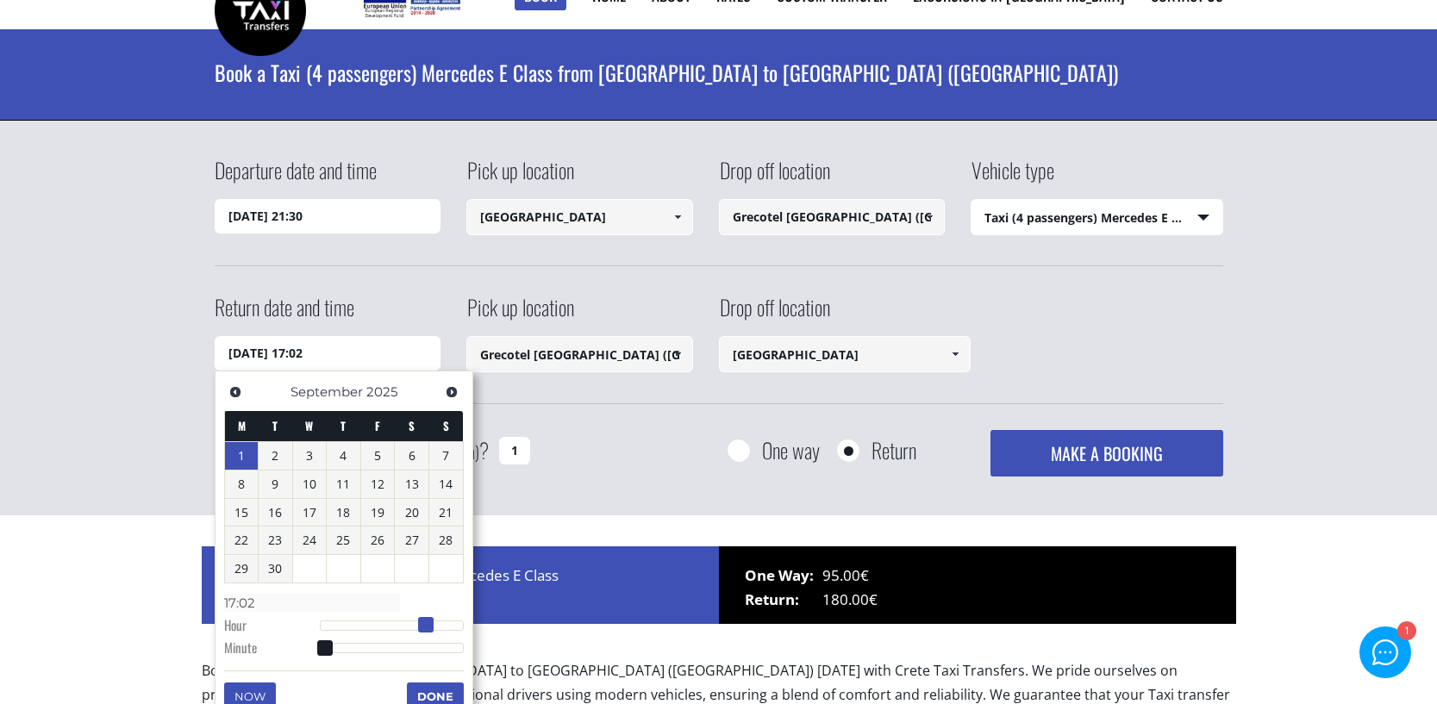
type input "18:02"
type input "[DATE] 17:02"
type input "17:02"
drag, startPoint x: 403, startPoint y: 623, endPoint x: 428, endPoint y: 624, distance: 25.0
click at [428, 624] on span at bounding box center [426, 625] width 16 height 16
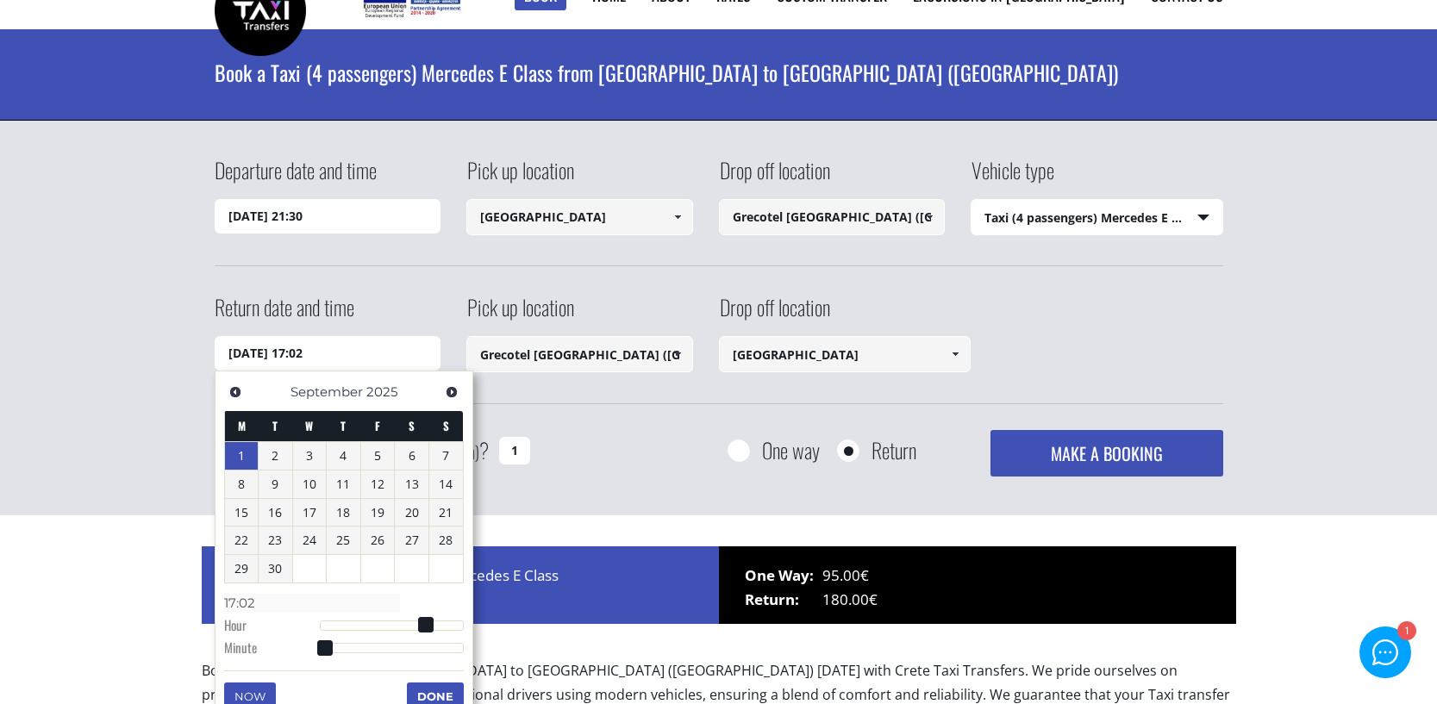
type input "[DATE] 17:03"
type input "17:03"
type input "[DATE] 17:04"
type input "17:04"
type input "[DATE] 17:06"
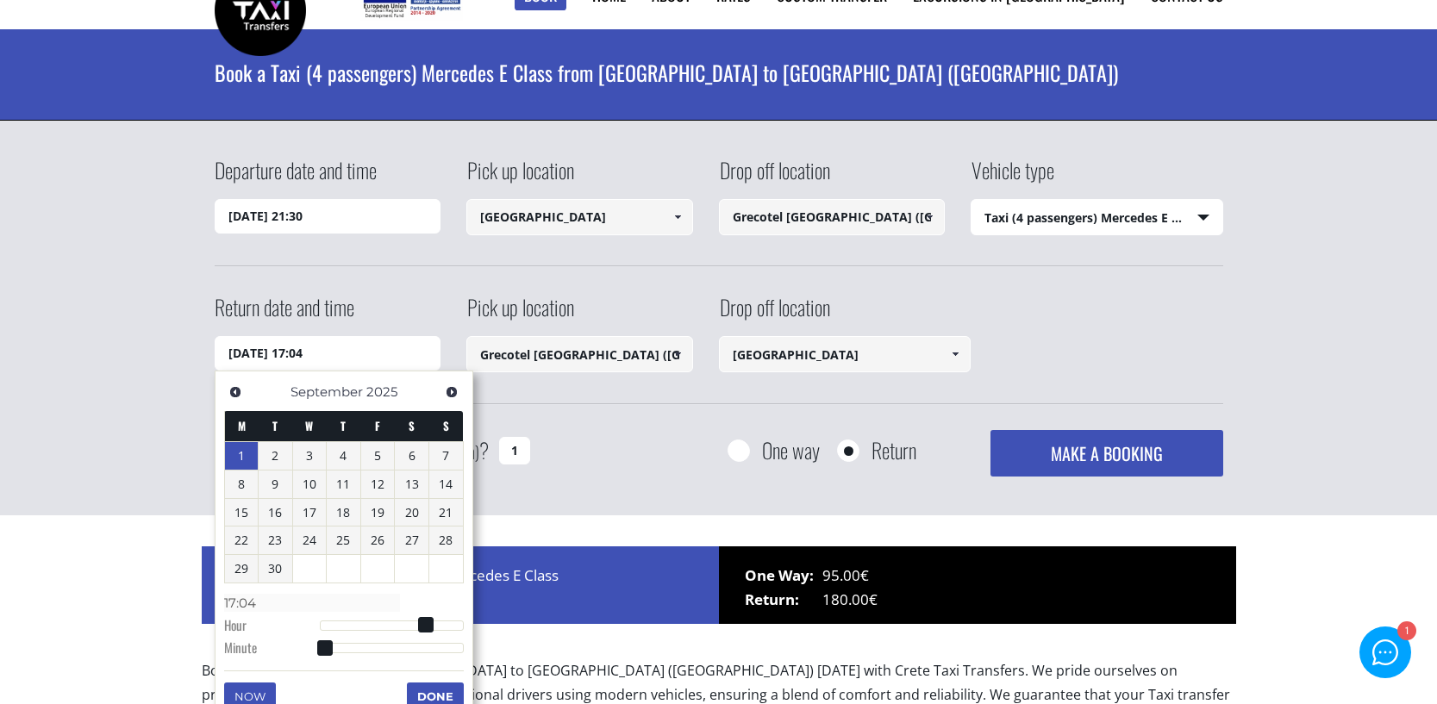
type input "17:06"
type input "[DATE] 17:07"
type input "17:07"
type input "[DATE] 17:09"
type input "17:09"
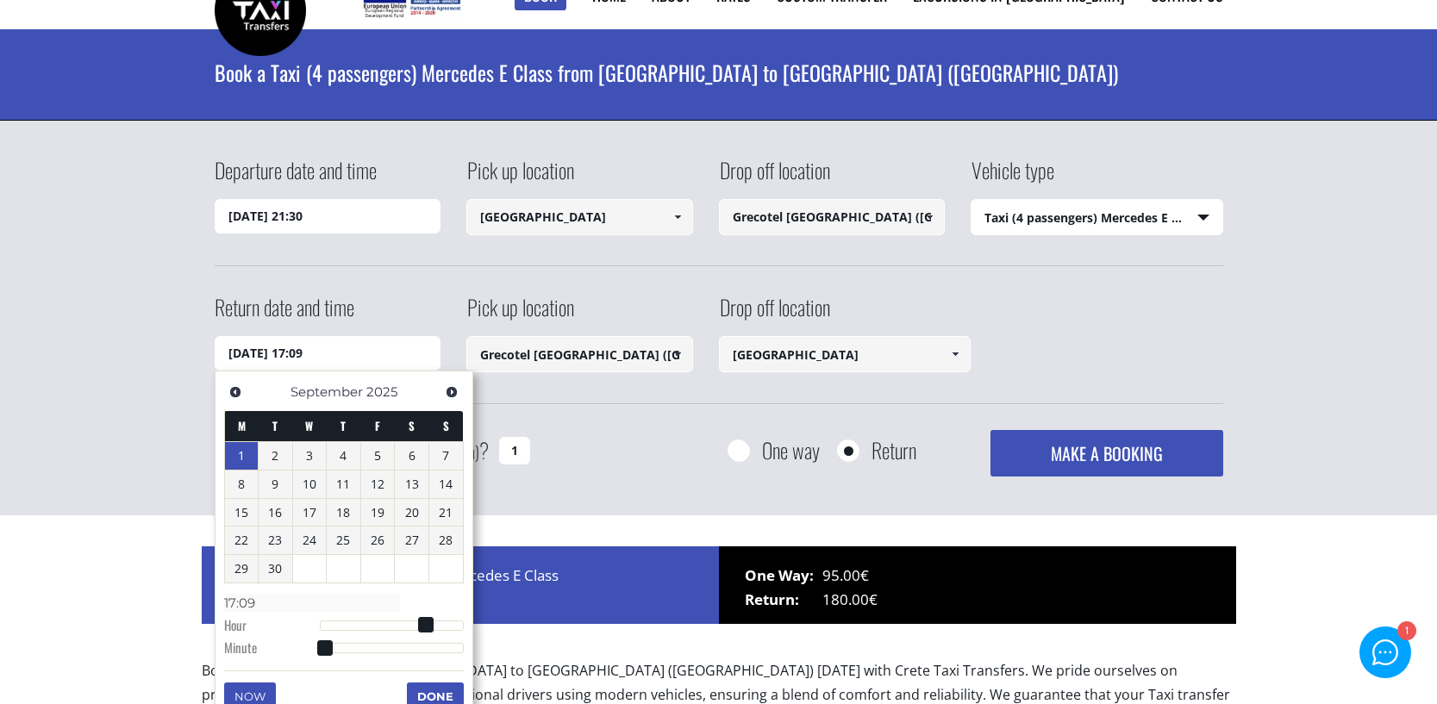
type input "[DATE] 17:12"
type input "17:12"
type input "[DATE] 17:15"
type input "17:15"
type input "[DATE] 17:16"
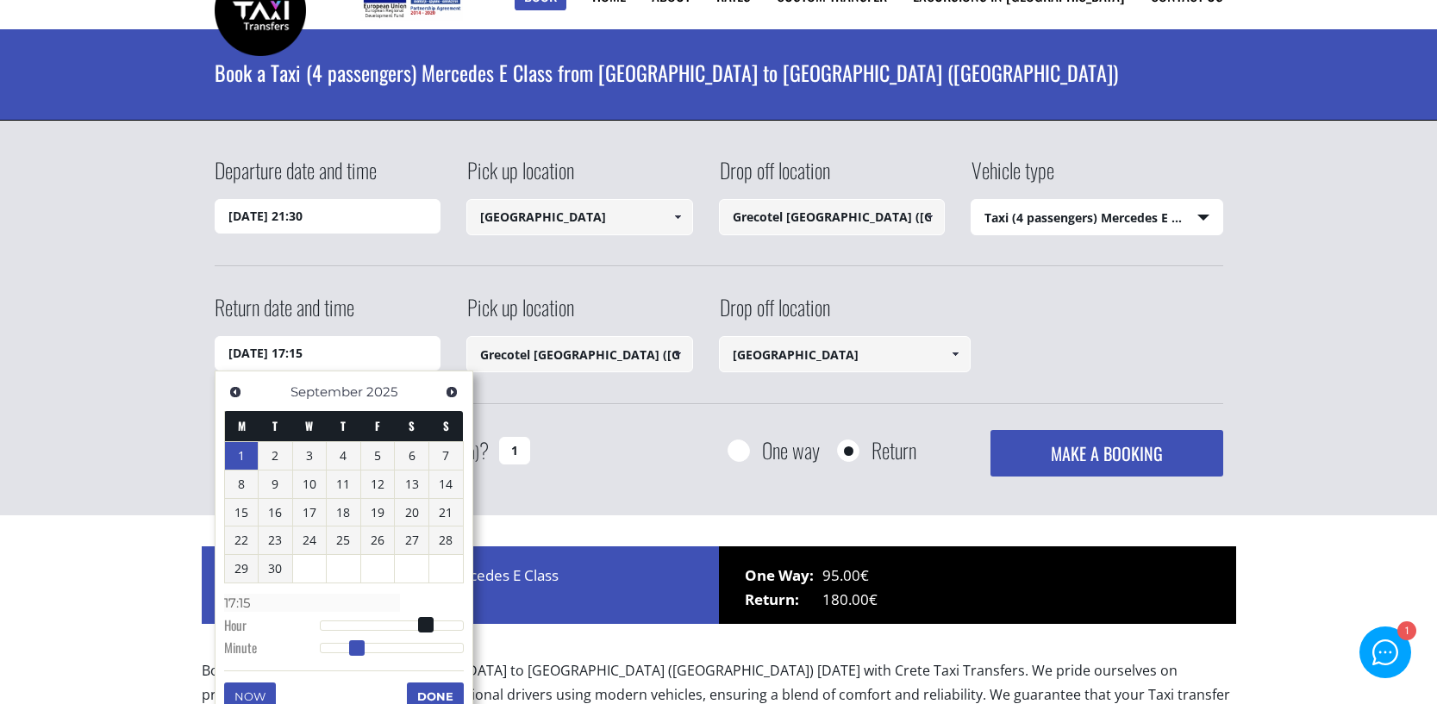
type input "17:16"
type input "[DATE] 17:18"
type input "17:18"
type input "[DATE] 17:20"
type input "17:20"
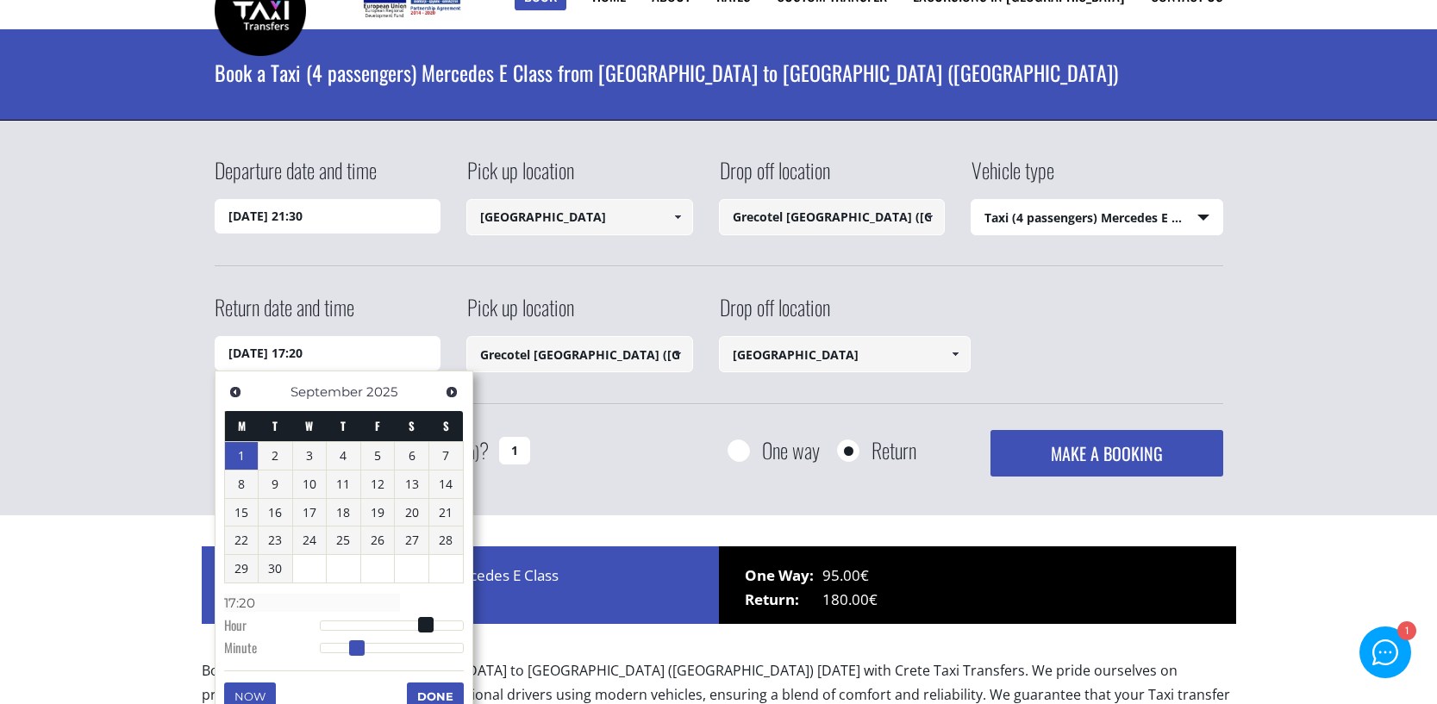
type input "[DATE] 17:22"
type input "17:22"
type input "[DATE] 17:23"
type input "17:23"
type input "[DATE] 17:24"
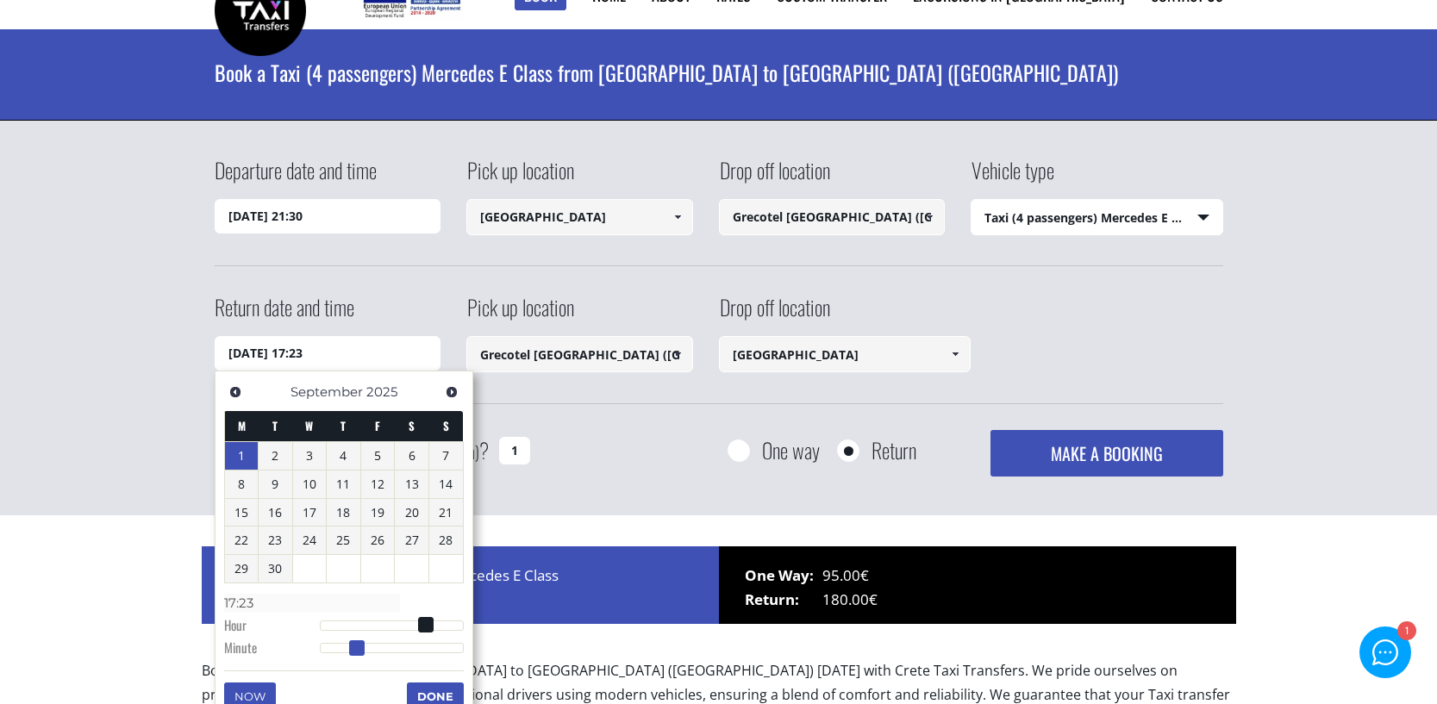
type input "17:24"
type input "[DATE] 17:25"
type input "17:25"
type input "[DATE] 17:26"
type input "17:26"
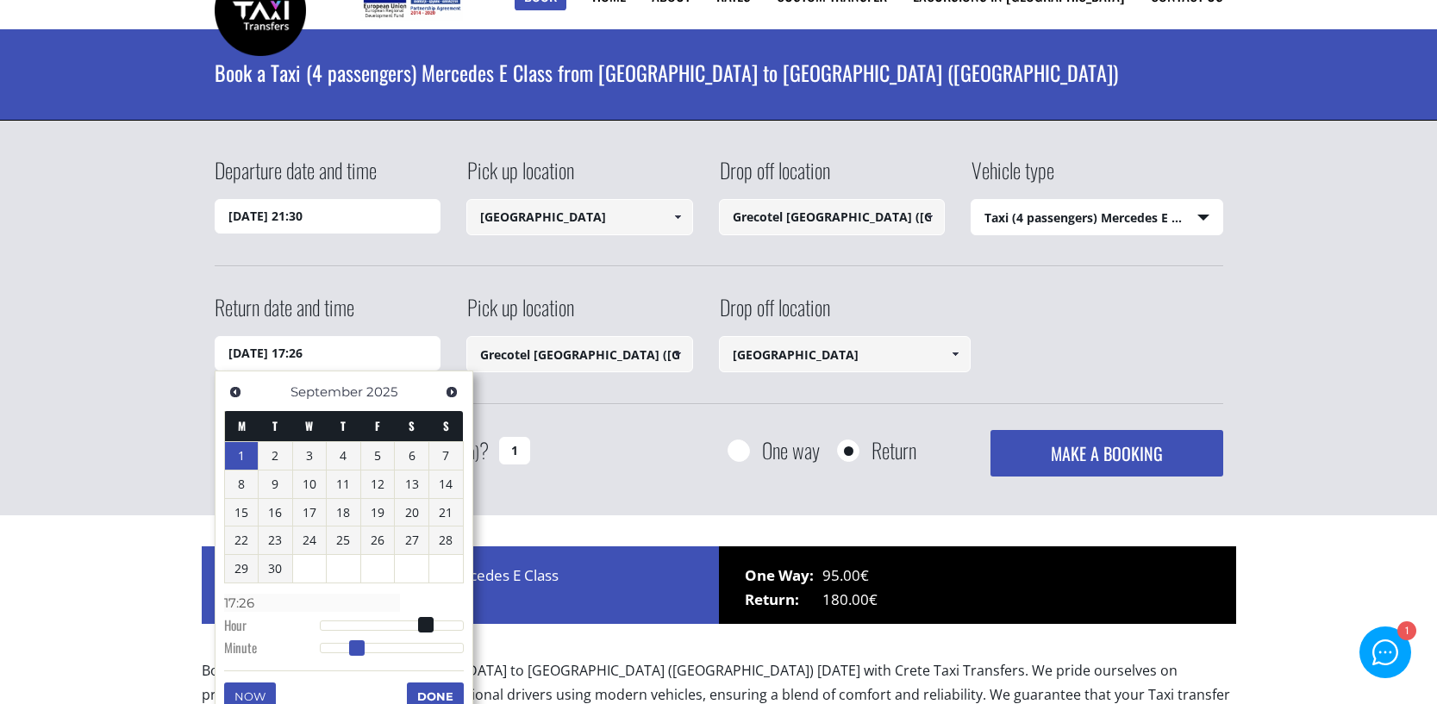
type input "[DATE] 17:27"
type input "17:27"
type input "[DATE] 17:28"
type input "17:28"
type input "[DATE] 17:29"
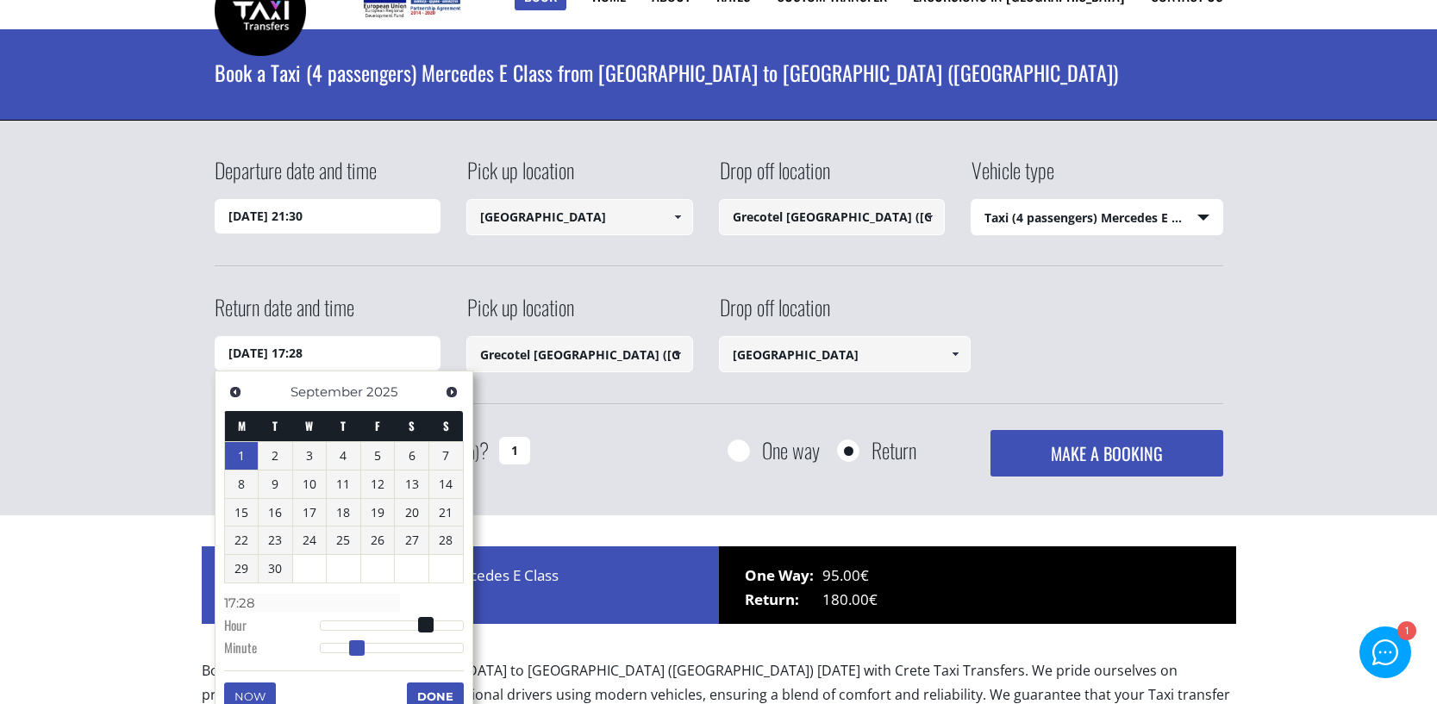
type input "17:29"
type input "[DATE] 17:30"
type input "17:30"
type input "[DATE] 17:31"
type input "17:31"
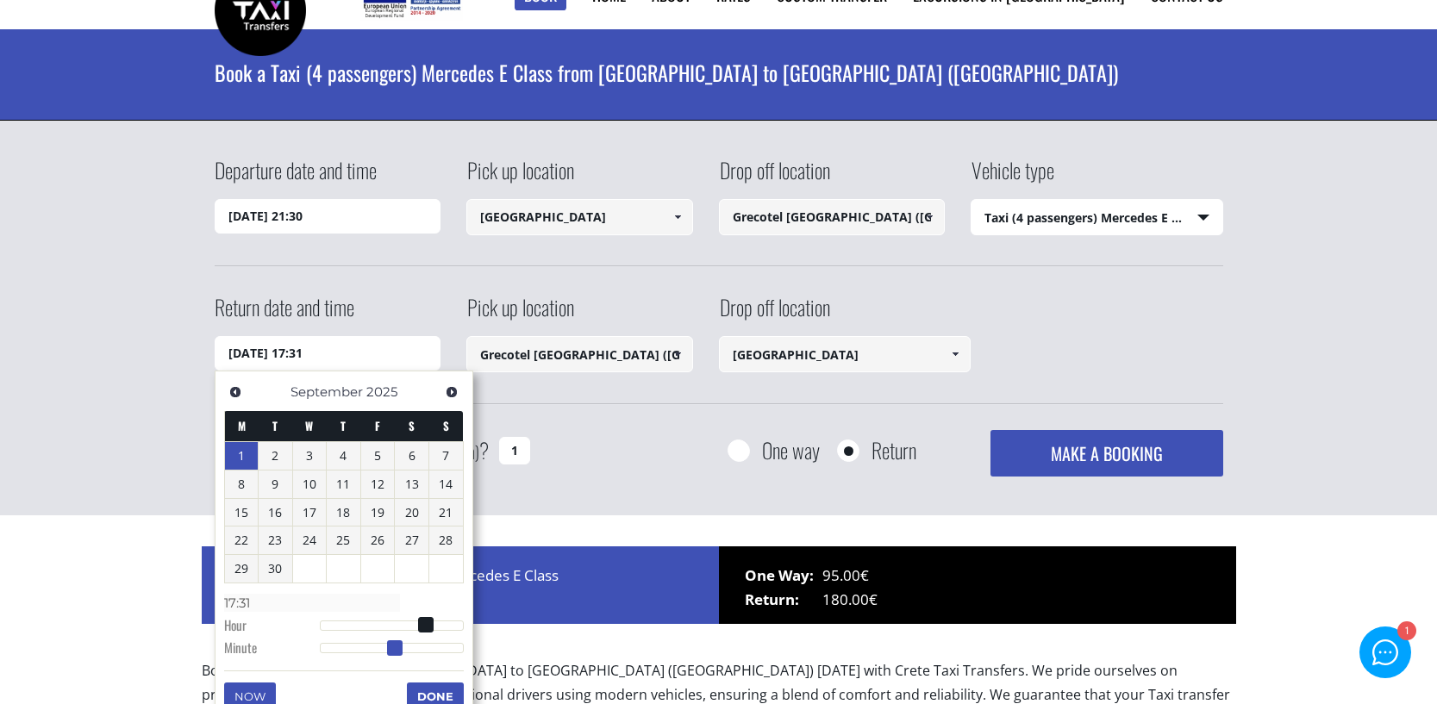
type input "[DATE] 17:30"
type input "17:30"
drag, startPoint x: 328, startPoint y: 645, endPoint x: 395, endPoint y: 646, distance: 66.4
click at [395, 646] on span at bounding box center [392, 648] width 16 height 16
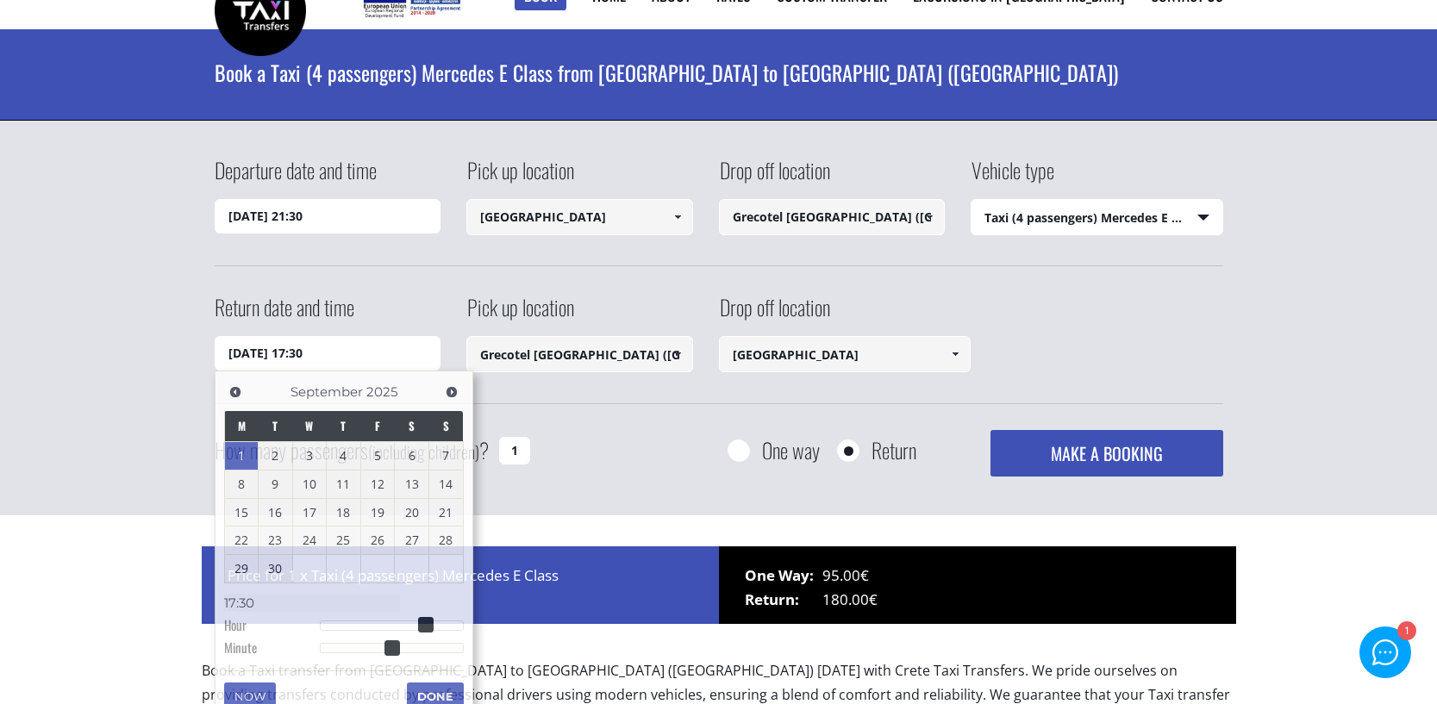
click at [578, 450] on div "How many passengers (including children) ? 1 One way Return MAKE A BOOKING Plea…" at bounding box center [719, 453] width 1008 height 47
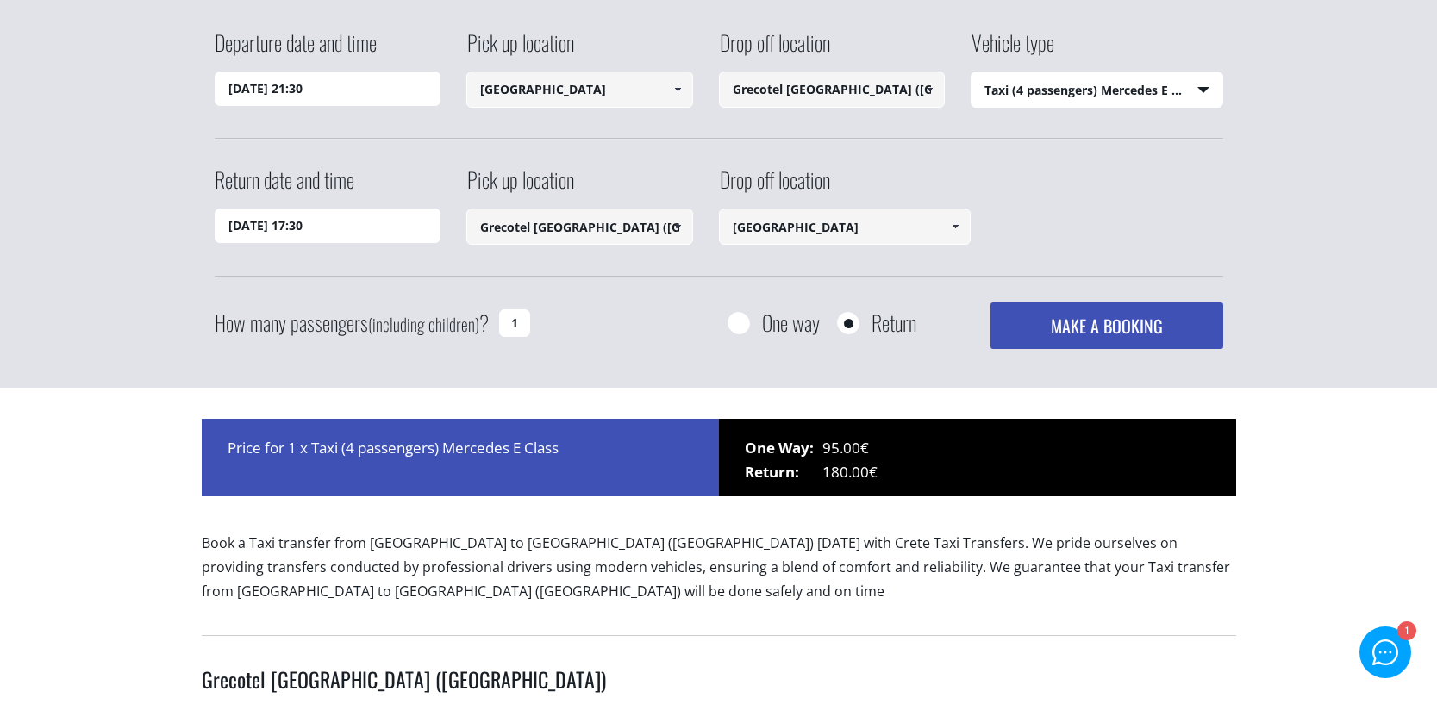
scroll to position [165, 0]
